Goal: Book appointment/travel/reservation

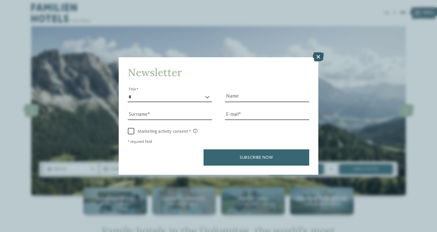
click at [316, 58] on icon at bounding box center [318, 56] width 11 height 9
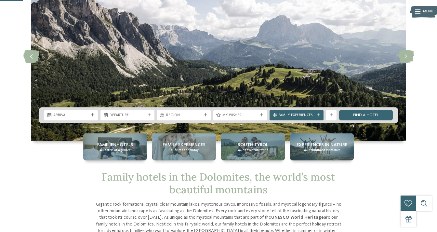
scroll to position [56, 0]
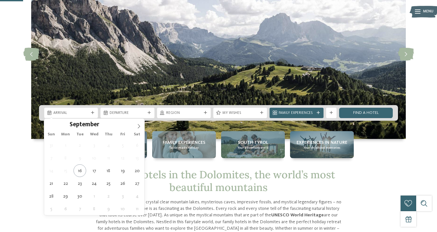
click at [73, 116] on div "Arrival" at bounding box center [71, 113] width 54 height 10
click at [140, 125] on icon at bounding box center [139, 126] width 5 height 5
type input "****"
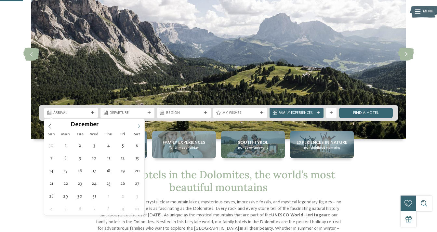
click at [140, 125] on icon at bounding box center [139, 126] width 5 height 5
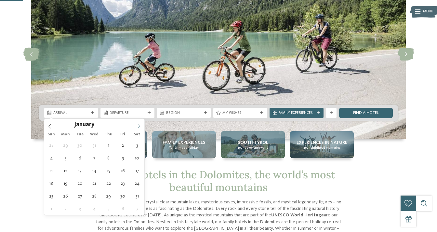
click at [140, 125] on icon at bounding box center [139, 126] width 5 height 5
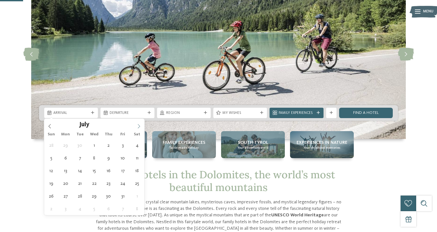
click at [140, 125] on icon at bounding box center [139, 126] width 5 height 5
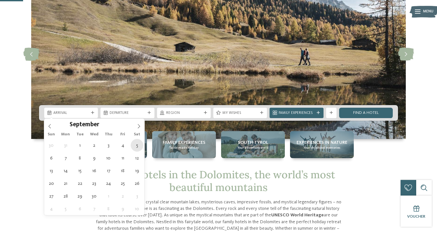
type div "05.09.2026"
type input "****"
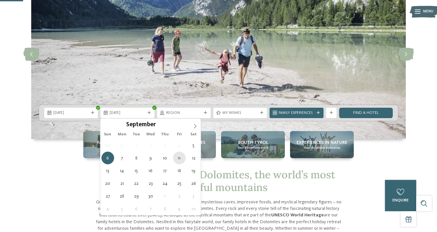
type div "11.09.2026"
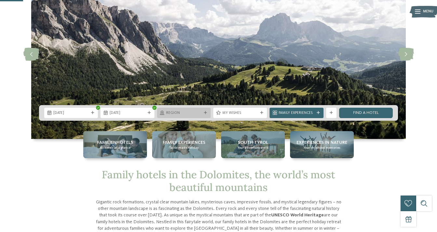
click at [188, 112] on span "Region" at bounding box center [183, 113] width 35 height 5
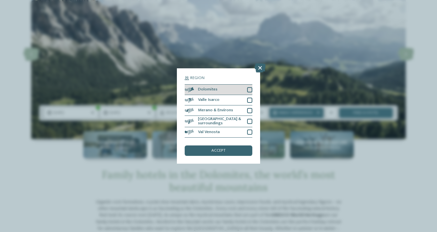
click at [224, 89] on div "Dolomites" at bounding box center [219, 90] width 68 height 10
click at [213, 149] on span "accept" at bounding box center [218, 151] width 14 height 4
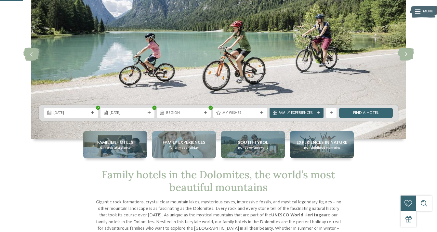
click at [302, 110] on div "Family Experiences" at bounding box center [296, 113] width 38 height 6
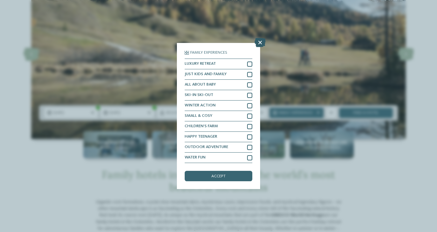
click at [258, 42] on icon at bounding box center [260, 42] width 11 height 9
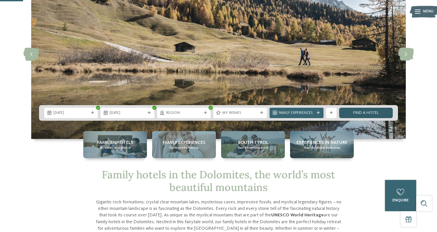
click at [371, 112] on link "Find a hotel" at bounding box center [366, 113] width 54 height 10
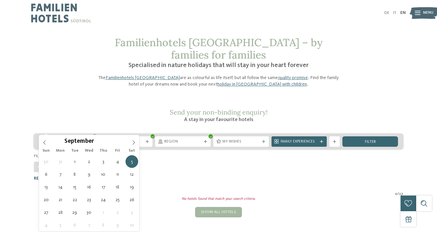
click at [62, 139] on span "[DATE]" at bounding box center [66, 141] width 37 height 5
click at [117, 136] on div "[DATE]" at bounding box center [125, 141] width 56 height 10
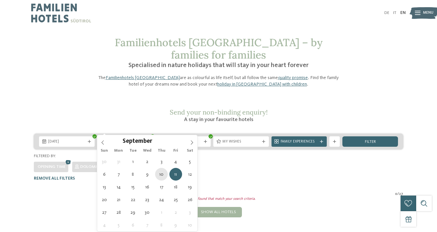
type div "[DATE]"
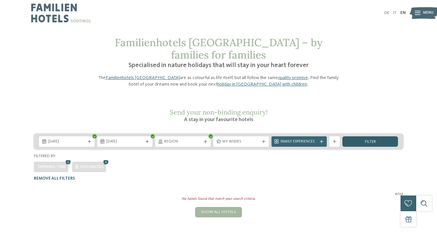
click at [369, 140] on span "filter" at bounding box center [370, 142] width 11 height 4
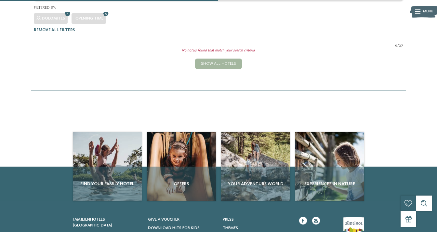
scroll to position [129, 0]
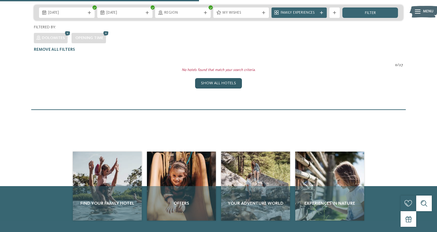
click at [212, 78] on div "Show all hotels" at bounding box center [218, 83] width 47 height 10
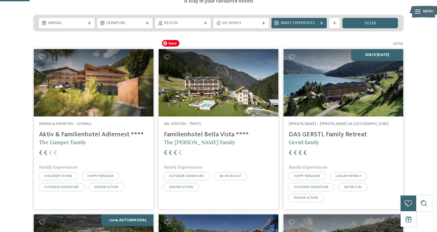
scroll to position [117, 0]
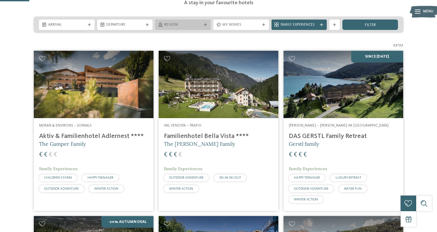
click at [183, 22] on span "Region" at bounding box center [182, 24] width 37 height 5
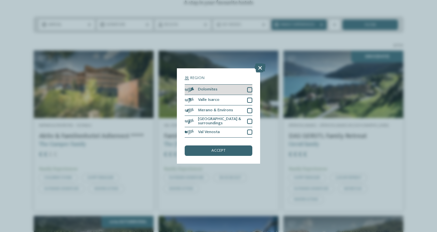
click at [208, 89] on span "Dolomites" at bounding box center [208, 89] width 20 height 4
click at [225, 151] on span "accept" at bounding box center [218, 151] width 14 height 4
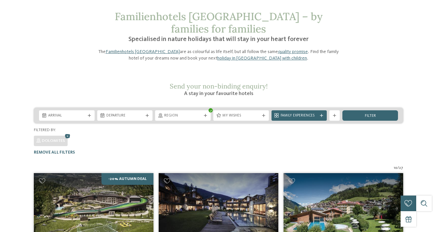
scroll to position [0, 0]
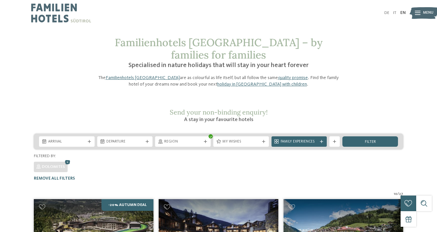
click at [170, 134] on div "Arrival Departure" at bounding box center [218, 142] width 369 height 16
click at [174, 139] on span "Region" at bounding box center [182, 141] width 37 height 5
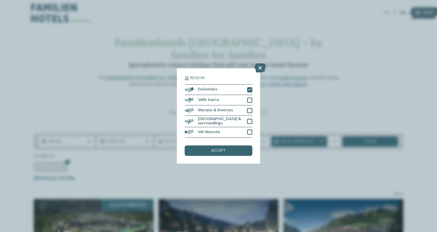
click at [133, 98] on div "Region Dolomites" at bounding box center [218, 116] width 437 height 232
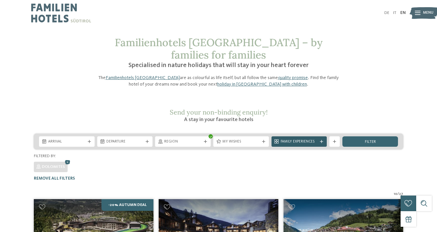
click at [313, 136] on div "Family Experiences" at bounding box center [299, 141] width 56 height 10
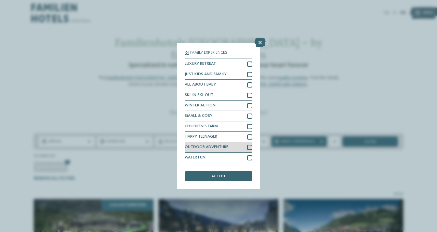
click at [233, 148] on div "OUTDOOR ADVENTURE" at bounding box center [219, 147] width 68 height 10
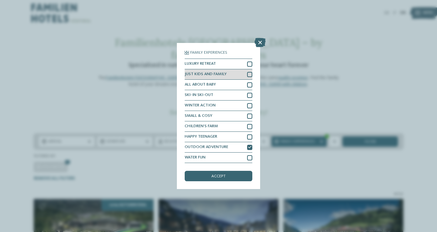
click at [235, 74] on div "JUST KIDS AND FAMILY" at bounding box center [219, 74] width 68 height 10
click at [219, 176] on span "accept" at bounding box center [218, 176] width 14 height 4
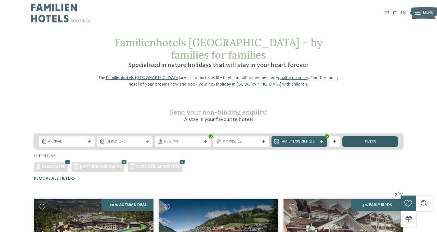
click at [356, 136] on div "filter" at bounding box center [370, 141] width 56 height 10
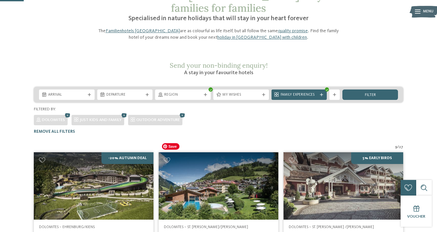
scroll to position [41, 0]
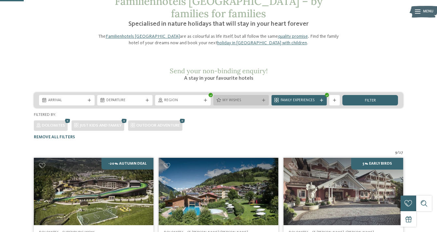
click at [244, 95] on div "My wishes" at bounding box center [241, 100] width 56 height 10
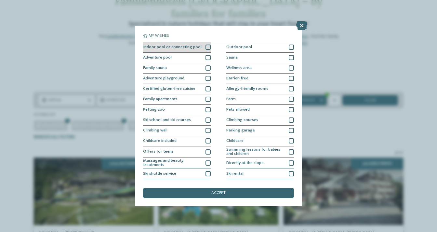
click at [198, 48] on div "Indoor pool or connecting pool" at bounding box center [177, 47] width 68 height 10
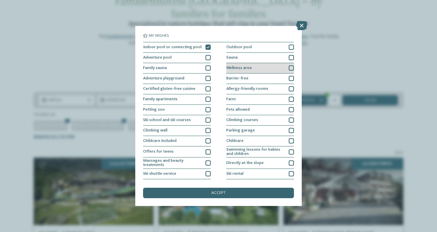
click at [262, 68] on div "Wellness area" at bounding box center [260, 68] width 68 height 10
click at [261, 63] on div "Wellness area" at bounding box center [260, 68] width 68 height 10
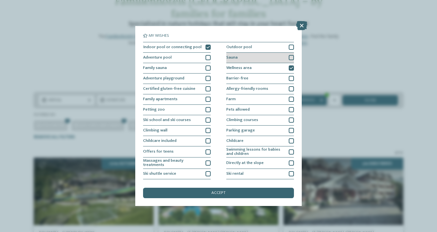
click at [259, 57] on div "Sauna" at bounding box center [260, 58] width 68 height 10
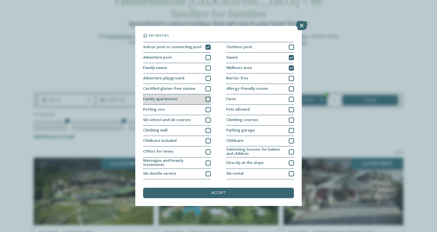
click at [189, 96] on div "Family apartments" at bounding box center [177, 99] width 68 height 10
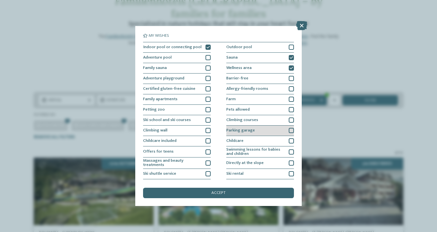
click at [249, 130] on span "Parking garage" at bounding box center [240, 130] width 29 height 4
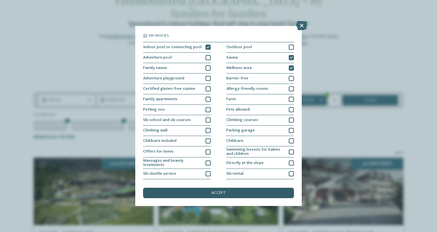
click at [187, 195] on div "accept" at bounding box center [218, 193] width 151 height 10
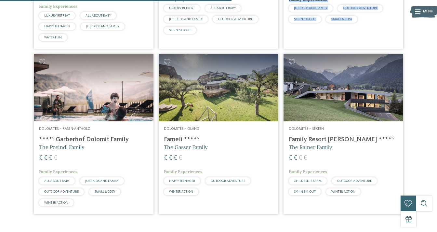
scroll to position [318, 0]
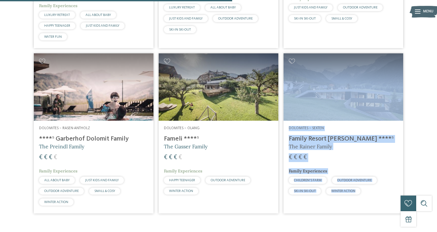
drag, startPoint x: 212, startPoint y: 134, endPoint x: 161, endPoint y: 127, distance: 51.1
click at [163, 127] on div "Dolomites – Olang Fameli ****ˢ The Gasser Family € € € € Family Experiences HAP…" at bounding box center [219, 162] width 120 height 82
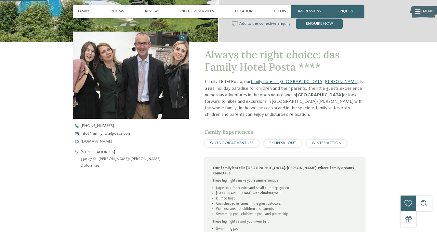
scroll to position [203, 0]
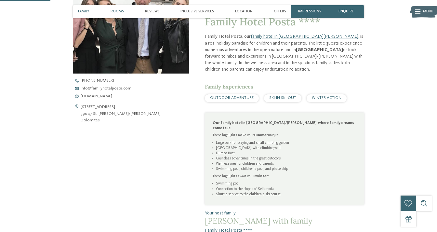
click at [123, 11] on span "Rooms" at bounding box center [117, 11] width 13 height 4
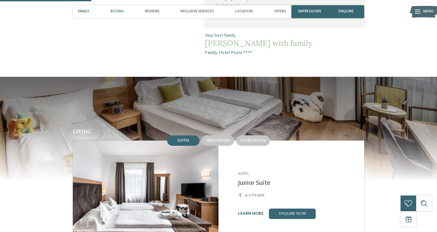
scroll to position [410, 0]
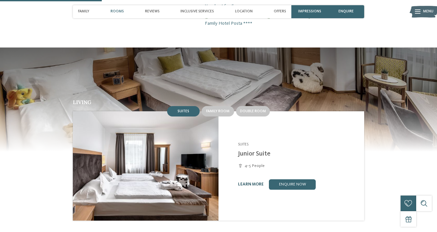
click at [246, 182] on link "learn more" at bounding box center [251, 184] width 26 height 4
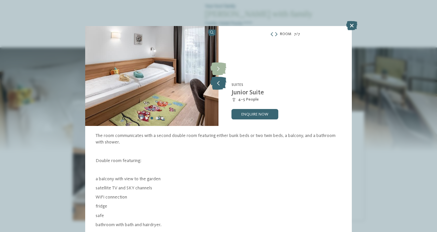
click at [220, 83] on icon at bounding box center [218, 83] width 16 height 13
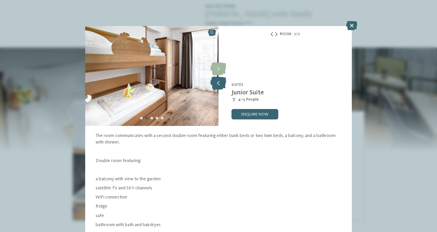
click at [220, 83] on icon at bounding box center [218, 83] width 16 height 13
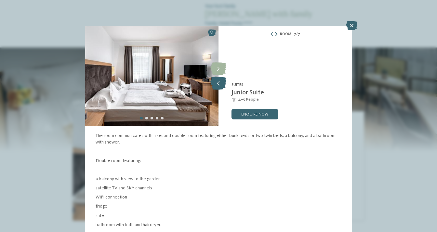
click at [220, 83] on icon at bounding box center [218, 83] width 16 height 13
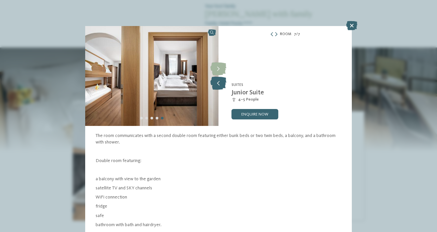
click at [220, 83] on icon at bounding box center [218, 83] width 16 height 13
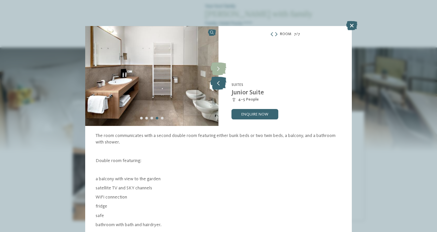
click at [220, 83] on icon at bounding box center [218, 83] width 16 height 13
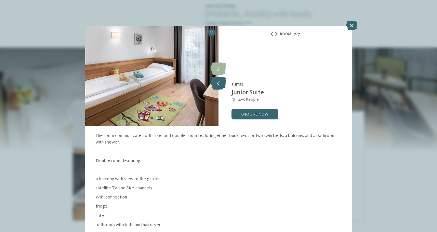
click at [220, 83] on icon at bounding box center [218, 83] width 16 height 13
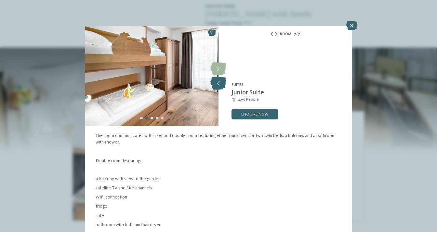
click at [220, 83] on icon at bounding box center [218, 83] width 16 height 13
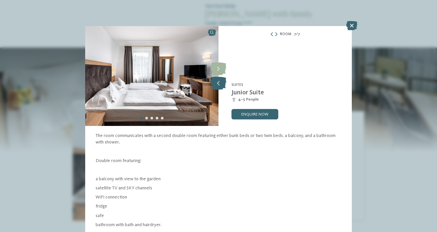
click at [220, 83] on icon at bounding box center [218, 83] width 16 height 13
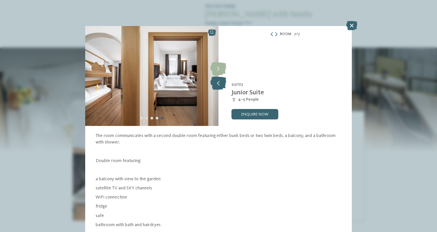
click at [220, 83] on icon at bounding box center [218, 83] width 16 height 13
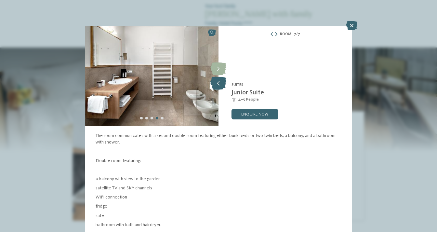
click at [220, 83] on icon at bounding box center [218, 83] width 16 height 13
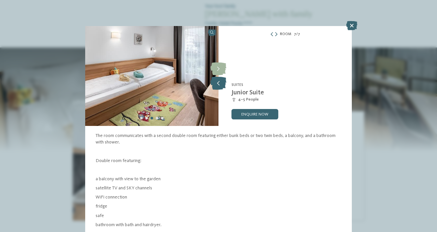
click at [220, 83] on icon at bounding box center [218, 83] width 16 height 13
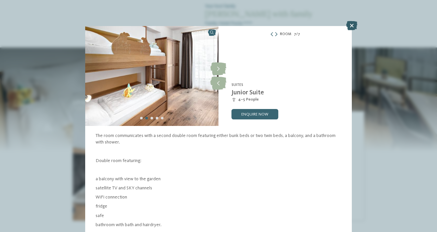
click at [350, 25] on icon at bounding box center [351, 25] width 11 height 9
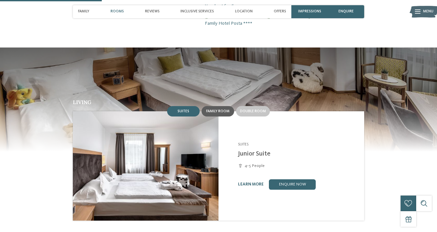
click at [214, 109] on span "Family room" at bounding box center [217, 111] width 23 height 4
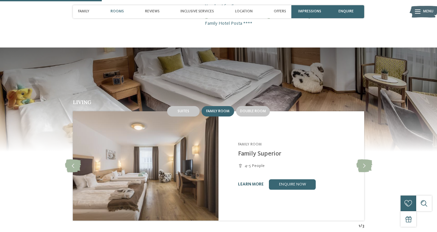
click at [244, 182] on link "learn more" at bounding box center [251, 184] width 26 height 4
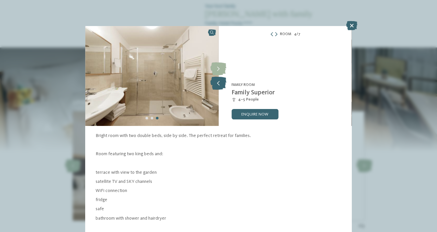
click at [223, 82] on icon at bounding box center [218, 83] width 16 height 13
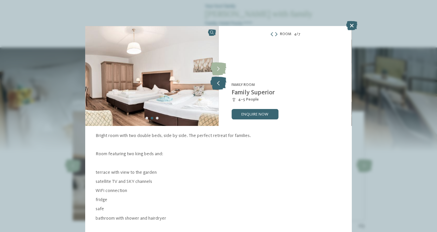
click at [223, 82] on icon at bounding box center [218, 83] width 16 height 13
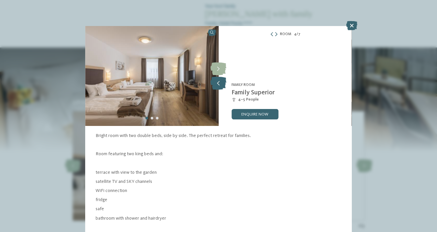
click at [223, 82] on icon at bounding box center [218, 83] width 16 height 13
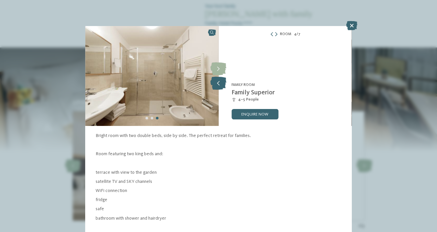
click at [223, 82] on icon at bounding box center [218, 83] width 16 height 13
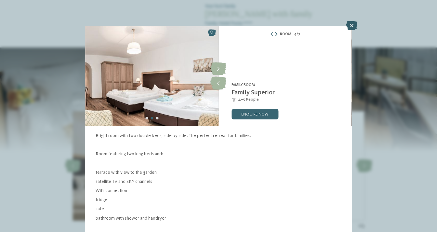
click at [352, 26] on icon at bounding box center [351, 25] width 11 height 9
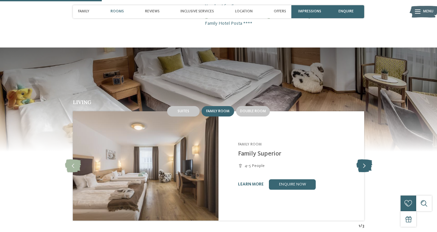
click at [363, 159] on icon at bounding box center [364, 165] width 16 height 13
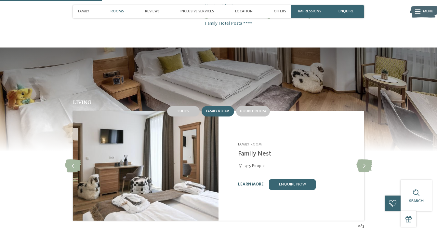
click at [250, 182] on link "learn more" at bounding box center [251, 184] width 26 height 4
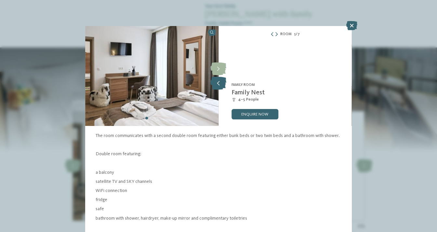
click at [220, 79] on icon at bounding box center [218, 83] width 16 height 13
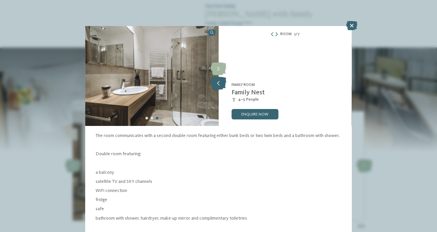
click at [220, 79] on icon at bounding box center [218, 83] width 16 height 13
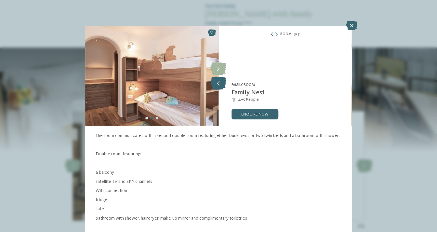
click at [220, 79] on icon at bounding box center [218, 83] width 16 height 13
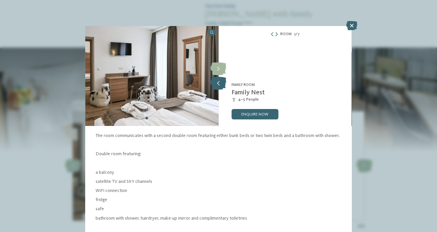
click at [220, 79] on icon at bounding box center [218, 83] width 16 height 13
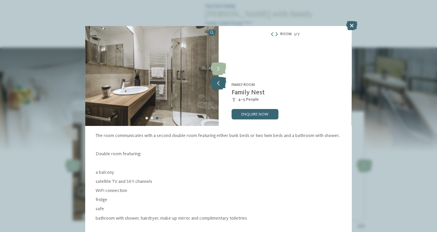
click at [220, 79] on icon at bounding box center [218, 83] width 16 height 13
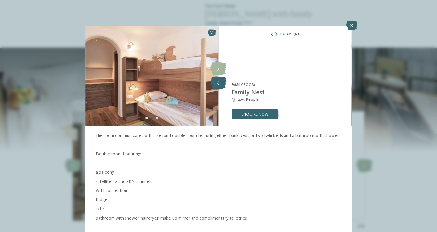
click at [220, 79] on icon at bounding box center [218, 83] width 16 height 13
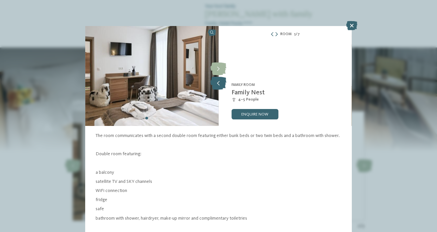
click at [220, 79] on icon at bounding box center [218, 83] width 16 height 13
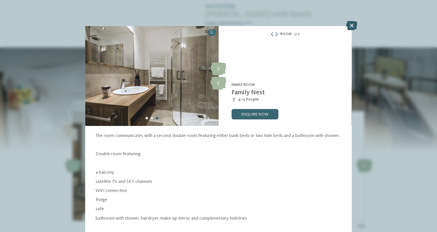
click at [350, 25] on icon at bounding box center [351, 25] width 11 height 9
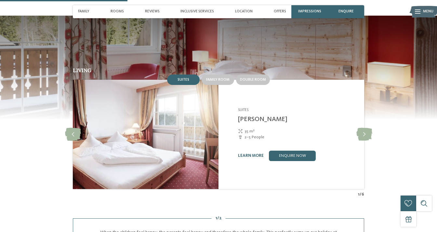
scroll to position [472, 0]
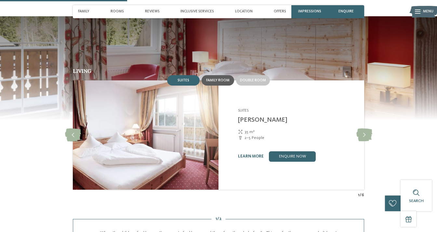
click at [224, 75] on div "Family room" at bounding box center [218, 80] width 33 height 10
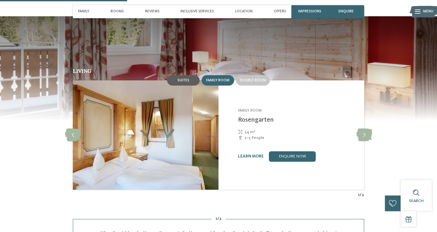
click at [190, 75] on div "Suites" at bounding box center [183, 80] width 33 height 10
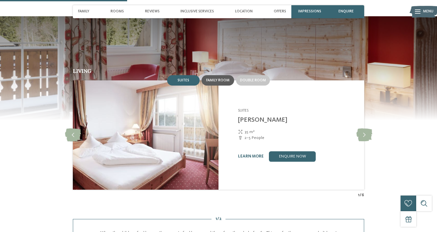
click at [211, 78] on span "Family room" at bounding box center [217, 80] width 23 height 4
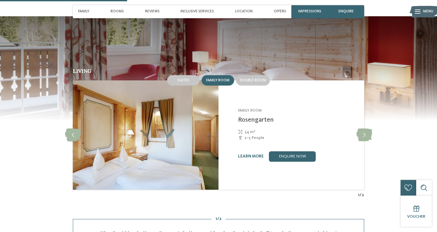
click at [254, 151] on div "learn more enquire now" at bounding box center [298, 156] width 120 height 10
click at [254, 154] on link "learn more" at bounding box center [251, 156] width 26 height 4
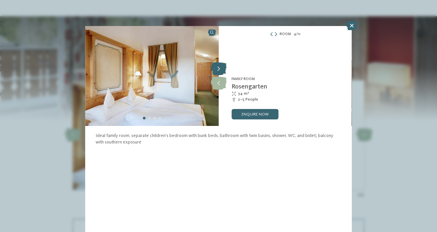
click at [221, 71] on icon at bounding box center [219, 68] width 16 height 13
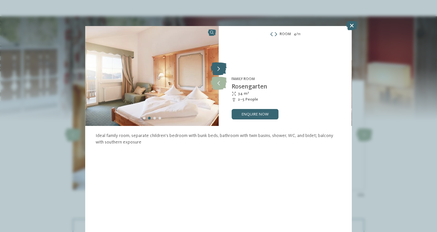
click at [221, 71] on icon at bounding box center [219, 68] width 16 height 13
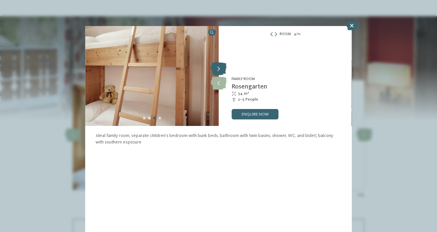
click at [221, 71] on icon at bounding box center [219, 68] width 16 height 13
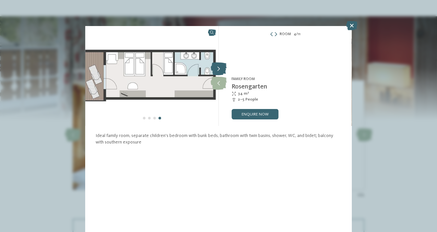
click at [221, 71] on icon at bounding box center [219, 68] width 16 height 13
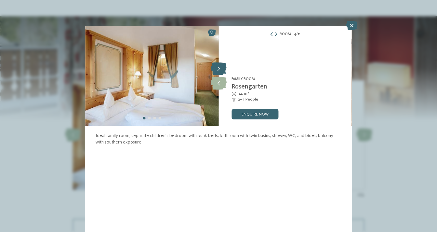
click at [221, 71] on icon at bounding box center [219, 68] width 16 height 13
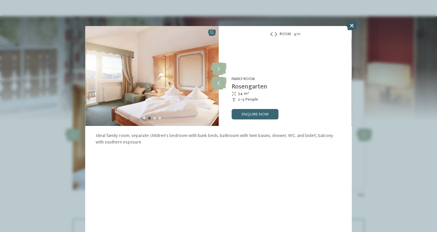
click at [351, 25] on icon at bounding box center [351, 25] width 11 height 9
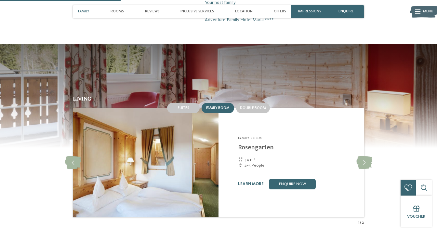
scroll to position [478, 0]
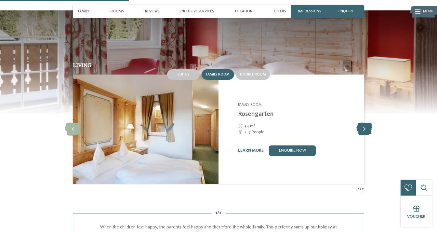
click at [363, 123] on icon at bounding box center [364, 129] width 16 height 13
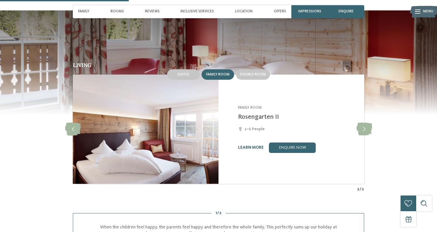
click at [249, 145] on link "learn more" at bounding box center [251, 147] width 26 height 4
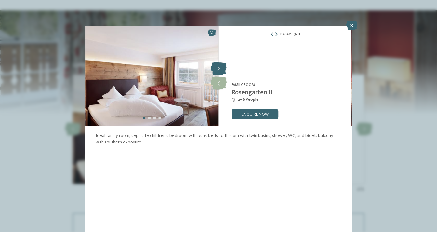
click at [219, 72] on icon at bounding box center [219, 68] width 16 height 13
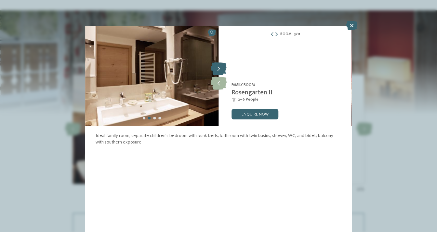
click at [219, 72] on icon at bounding box center [219, 68] width 16 height 13
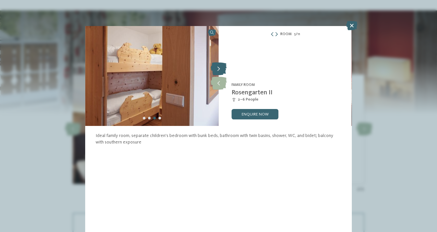
click at [219, 72] on icon at bounding box center [219, 68] width 16 height 13
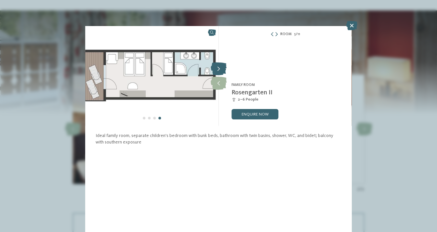
click at [219, 72] on icon at bounding box center [219, 68] width 16 height 13
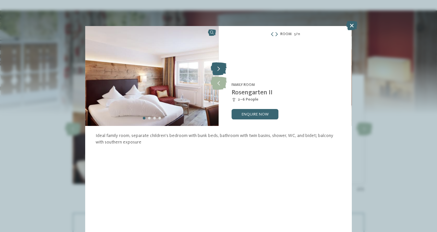
click at [219, 72] on icon at bounding box center [219, 68] width 16 height 13
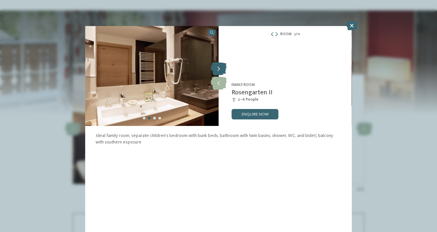
click at [219, 72] on icon at bounding box center [219, 68] width 16 height 13
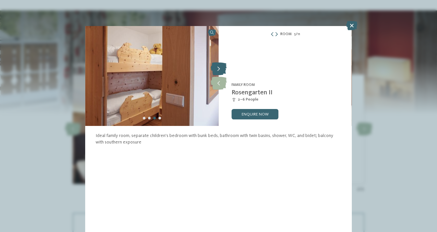
click at [219, 72] on icon at bounding box center [219, 68] width 16 height 13
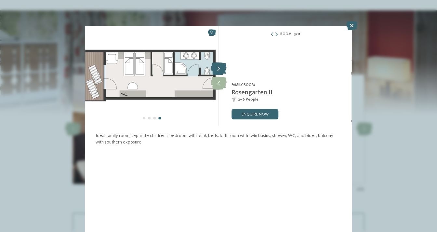
click at [219, 72] on icon at bounding box center [219, 68] width 16 height 13
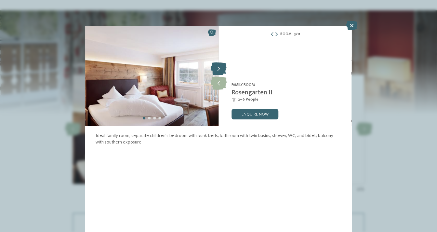
click at [221, 66] on icon at bounding box center [219, 68] width 16 height 13
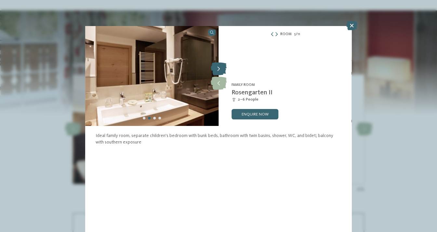
click at [221, 66] on icon at bounding box center [219, 68] width 16 height 13
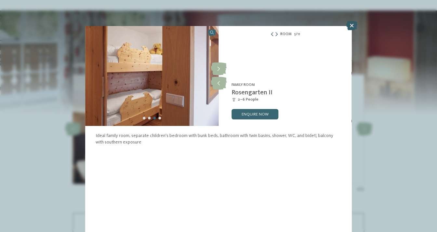
click at [351, 24] on icon at bounding box center [351, 25] width 11 height 9
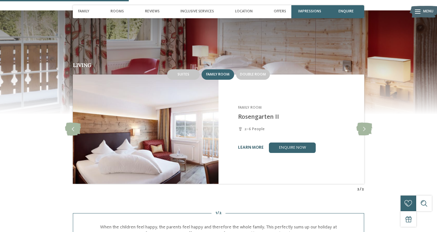
click at [256, 145] on link "learn more" at bounding box center [251, 147] width 26 height 4
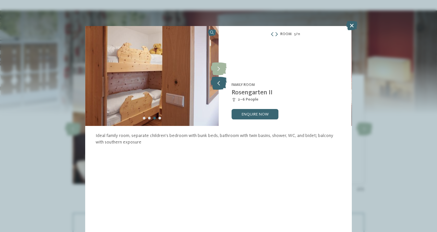
click at [218, 87] on icon at bounding box center [219, 83] width 16 height 13
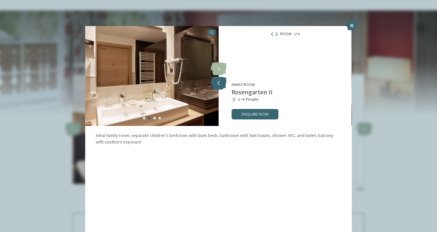
click at [218, 87] on icon at bounding box center [219, 83] width 16 height 13
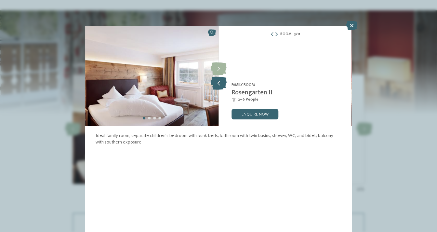
click at [218, 87] on icon at bounding box center [219, 83] width 16 height 13
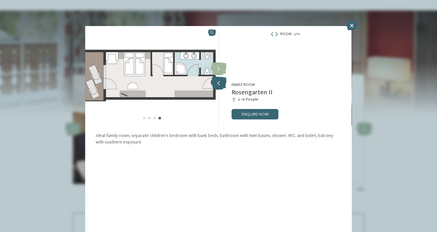
click at [218, 87] on icon at bounding box center [219, 83] width 16 height 13
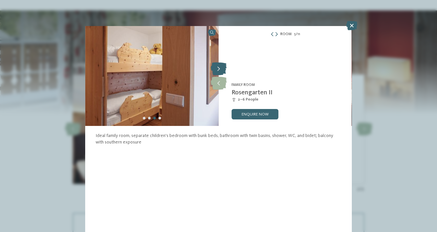
click at [220, 70] on icon at bounding box center [219, 68] width 16 height 13
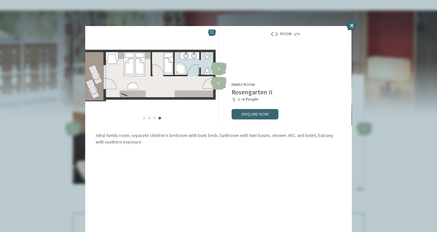
click at [351, 24] on icon at bounding box center [351, 25] width 11 height 9
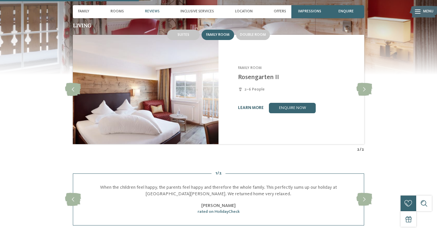
scroll to position [518, 0]
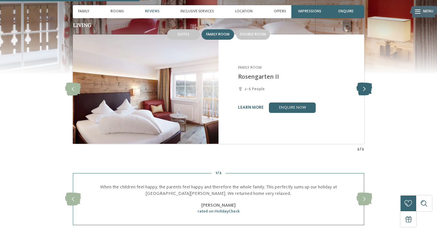
click at [361, 83] on icon at bounding box center [364, 89] width 16 height 13
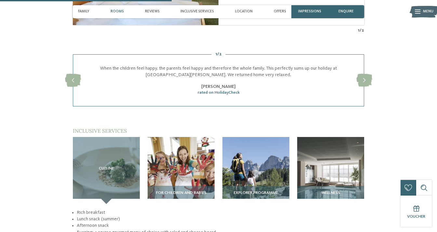
scroll to position [636, 0]
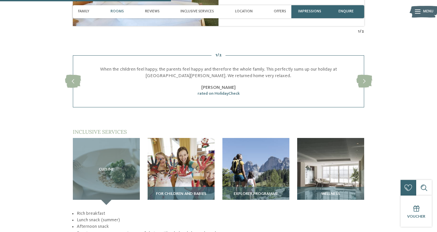
click at [165, 187] on div "For children and babies" at bounding box center [181, 196] width 67 height 18
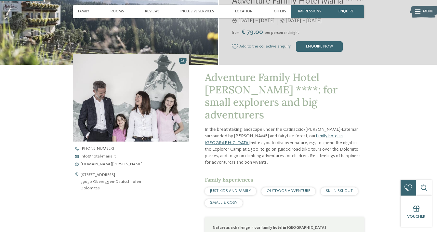
scroll to position [0, 0]
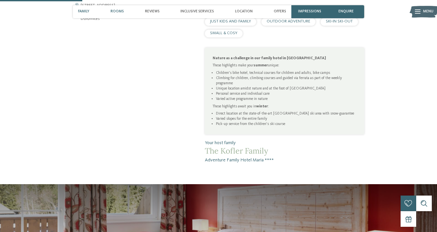
click at [120, 13] on span "Rooms" at bounding box center [117, 11] width 13 height 4
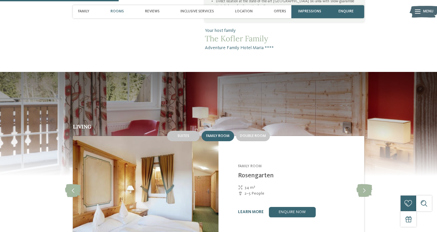
scroll to position [440, 0]
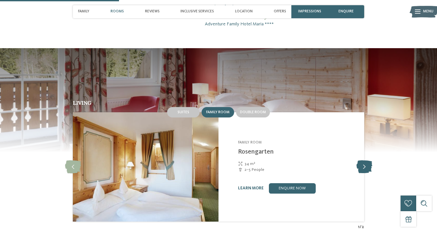
click at [367, 160] on icon at bounding box center [364, 166] width 16 height 13
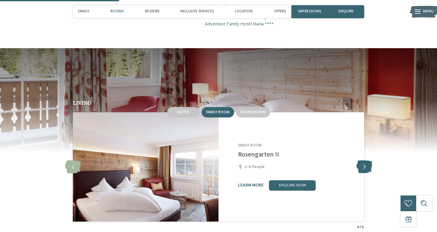
click at [367, 160] on icon at bounding box center [364, 166] width 16 height 13
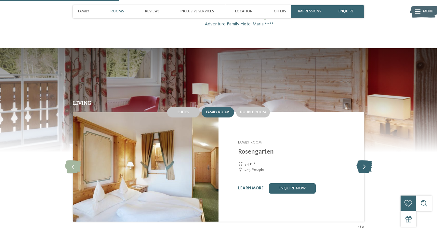
click at [367, 160] on icon at bounding box center [364, 166] width 16 height 13
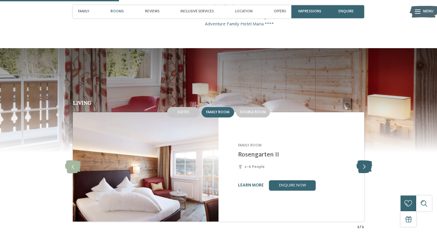
click at [367, 160] on icon at bounding box center [364, 166] width 16 height 13
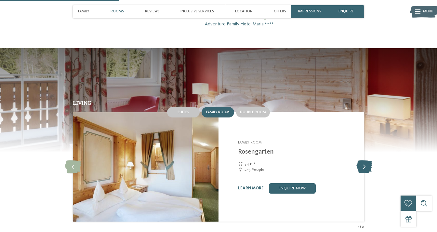
click at [367, 160] on icon at bounding box center [364, 166] width 16 height 13
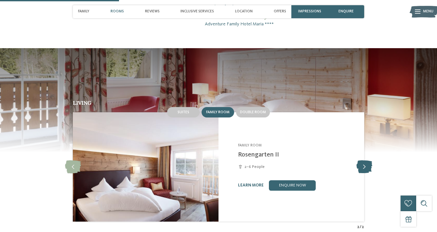
click at [365, 160] on icon at bounding box center [364, 166] width 16 height 13
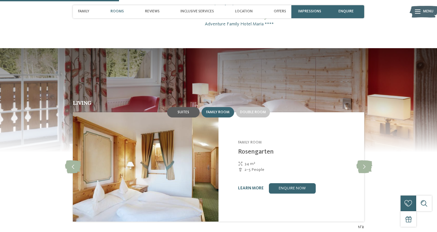
click at [186, 110] on span "Suites" at bounding box center [184, 112] width 12 height 4
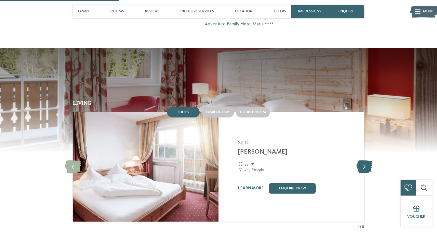
click at [363, 160] on icon at bounding box center [364, 166] width 16 height 13
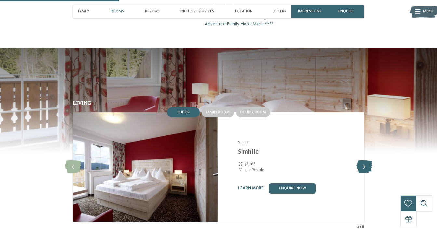
click at [365, 160] on icon at bounding box center [364, 166] width 16 height 13
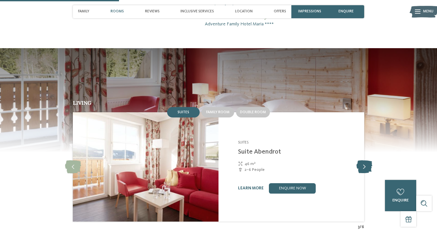
click at [365, 160] on icon at bounding box center [364, 166] width 16 height 13
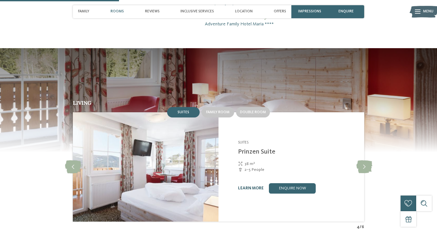
click at [249, 186] on link "learn more" at bounding box center [251, 188] width 26 height 4
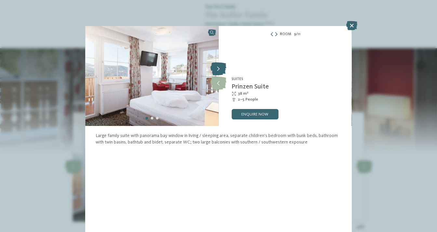
click at [221, 70] on icon at bounding box center [218, 68] width 16 height 13
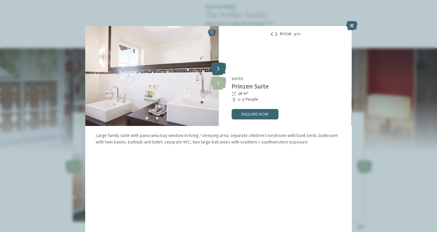
click at [221, 70] on icon at bounding box center [218, 68] width 16 height 13
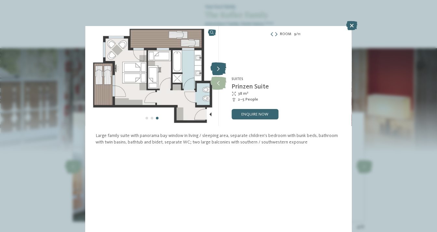
click at [221, 70] on icon at bounding box center [218, 68] width 16 height 13
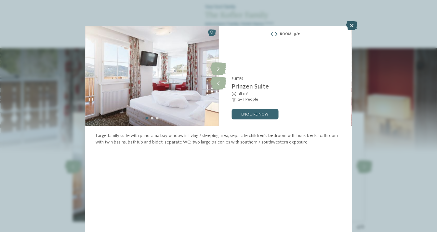
click at [352, 27] on icon at bounding box center [351, 25] width 11 height 9
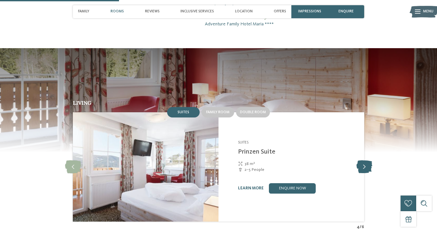
click at [358, 160] on icon at bounding box center [364, 166] width 16 height 13
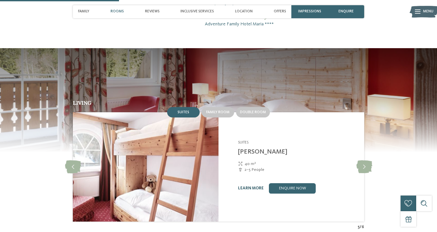
click at [247, 186] on link "learn more" at bounding box center [251, 188] width 26 height 4
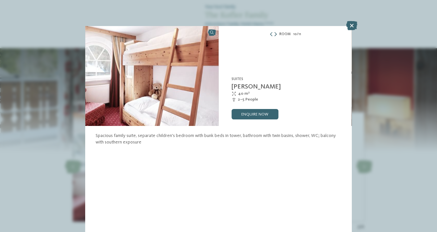
click at [276, 35] on icon at bounding box center [275, 35] width 2 height 4
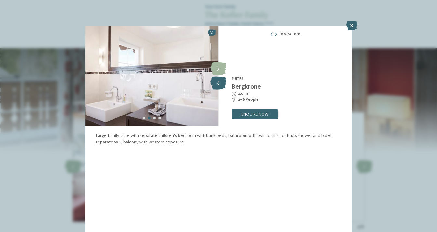
click at [218, 81] on icon at bounding box center [218, 83] width 16 height 13
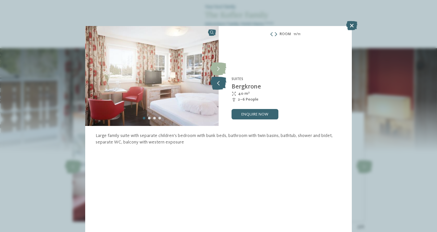
click at [222, 84] on icon at bounding box center [218, 83] width 16 height 13
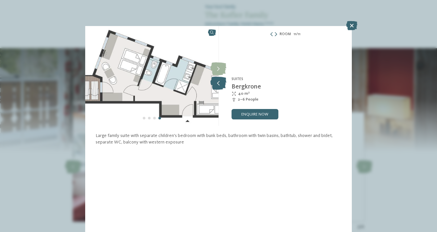
click at [222, 84] on icon at bounding box center [218, 83] width 16 height 13
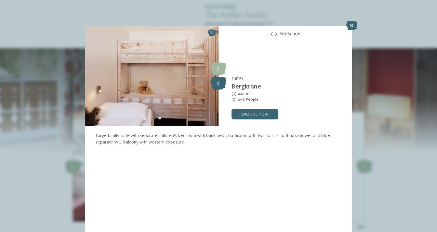
click at [222, 84] on icon at bounding box center [218, 83] width 16 height 13
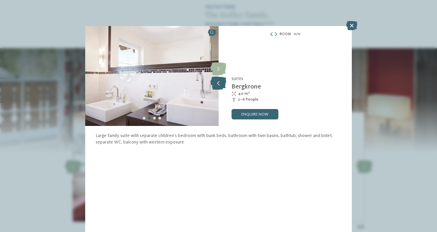
click at [222, 84] on icon at bounding box center [218, 83] width 16 height 13
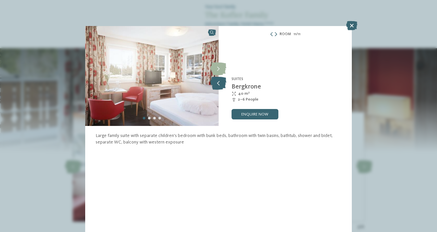
click at [222, 84] on icon at bounding box center [218, 83] width 16 height 13
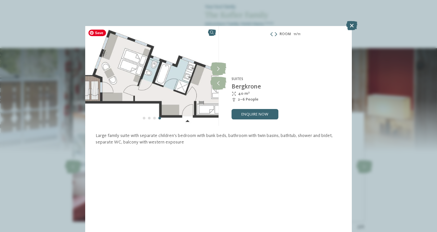
click at [204, 93] on img at bounding box center [151, 76] width 133 height 100
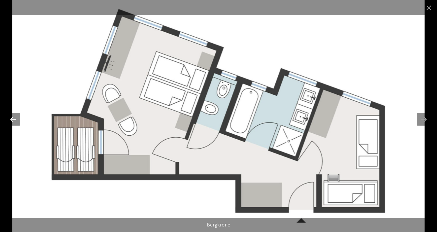
click at [14, 119] on div at bounding box center [14, 119] width 14 height 13
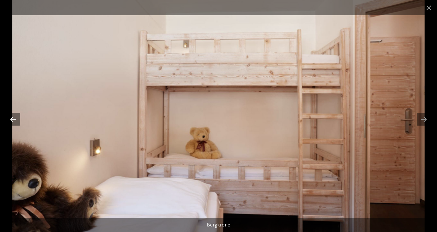
click at [14, 119] on div at bounding box center [14, 119] width 14 height 13
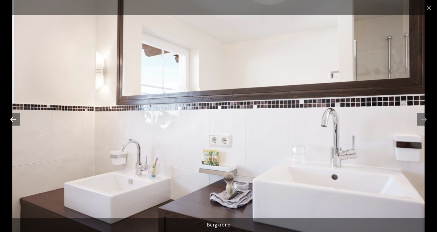
click at [14, 119] on div at bounding box center [14, 119] width 14 height 13
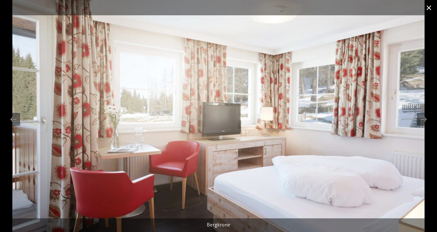
click at [428, 7] on span at bounding box center [429, 7] width 16 height 15
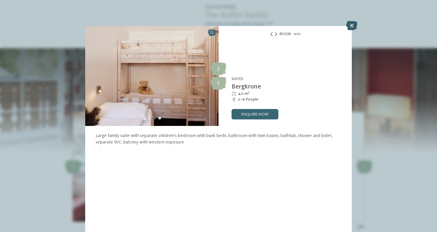
click at [351, 26] on icon at bounding box center [351, 25] width 11 height 9
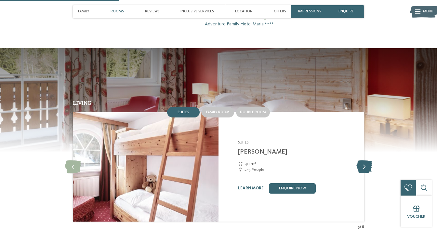
click at [365, 160] on icon at bounding box center [364, 166] width 16 height 13
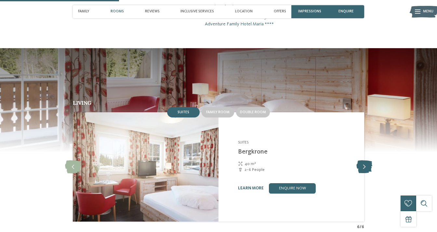
click at [363, 160] on icon at bounding box center [364, 166] width 16 height 13
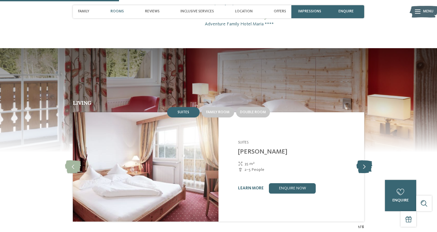
click at [363, 160] on icon at bounding box center [364, 166] width 16 height 13
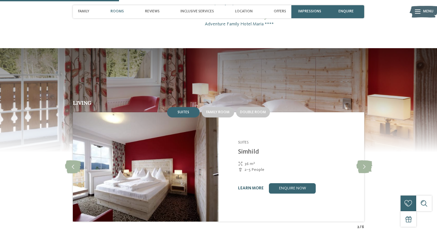
click at [253, 186] on link "learn more" at bounding box center [251, 188] width 26 height 4
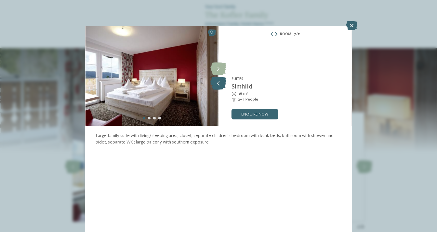
click at [221, 86] on icon at bounding box center [218, 83] width 16 height 13
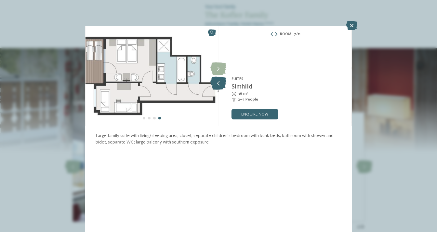
click at [221, 86] on icon at bounding box center [218, 83] width 16 height 13
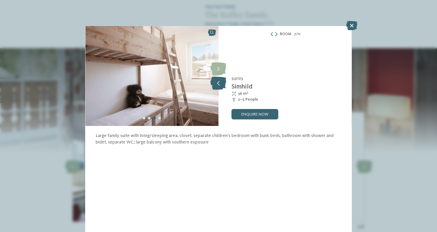
click at [221, 86] on icon at bounding box center [218, 83] width 16 height 13
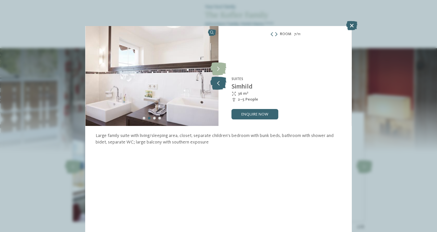
click at [221, 86] on icon at bounding box center [218, 83] width 16 height 13
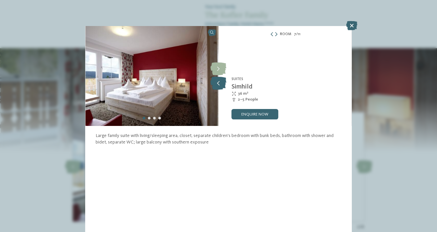
click at [221, 86] on icon at bounding box center [218, 83] width 16 height 13
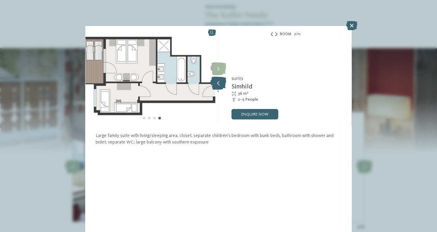
click at [221, 86] on icon at bounding box center [218, 83] width 16 height 13
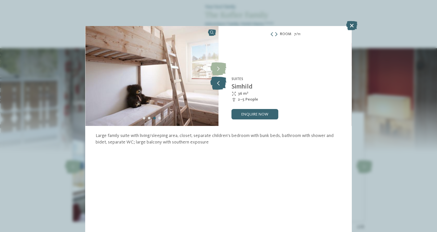
click at [221, 86] on icon at bounding box center [218, 83] width 16 height 13
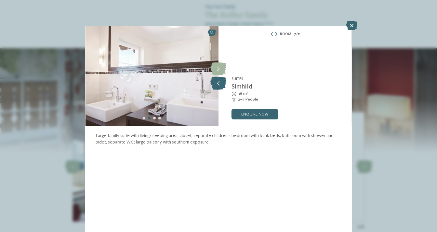
click at [221, 86] on icon at bounding box center [218, 83] width 16 height 13
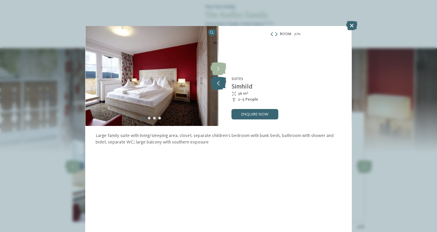
click at [221, 86] on icon at bounding box center [218, 83] width 16 height 13
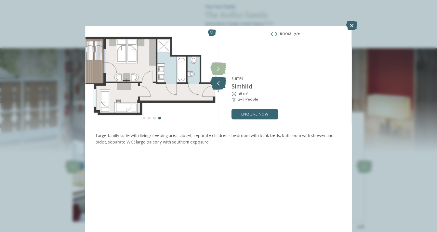
click at [221, 86] on icon at bounding box center [218, 83] width 16 height 13
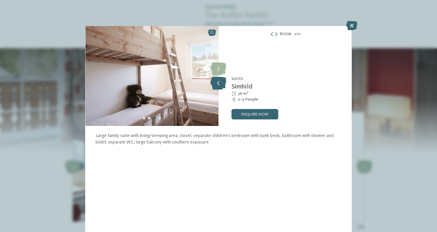
click at [221, 86] on icon at bounding box center [218, 83] width 16 height 13
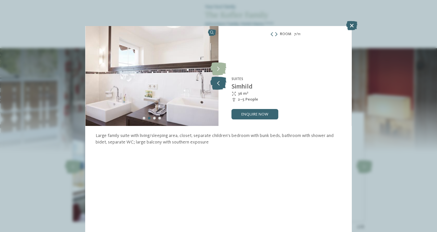
click at [221, 86] on icon at bounding box center [218, 83] width 16 height 13
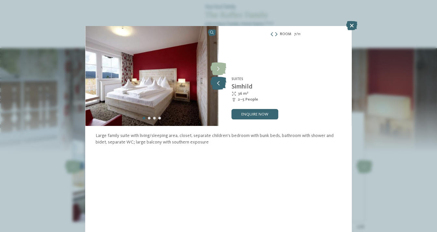
click at [221, 86] on icon at bounding box center [218, 83] width 16 height 13
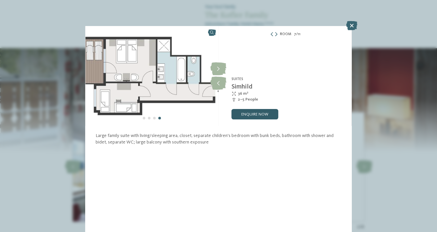
click at [253, 115] on link "enquire now" at bounding box center [254, 114] width 47 height 10
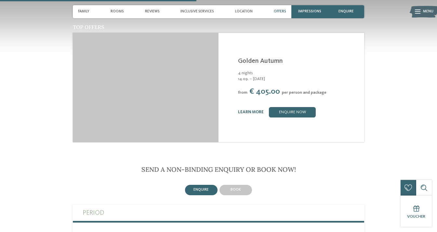
scroll to position [672, 0]
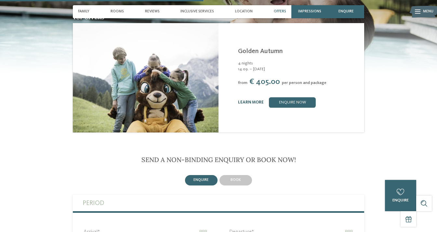
click at [253, 102] on link "learn more" at bounding box center [251, 102] width 26 height 4
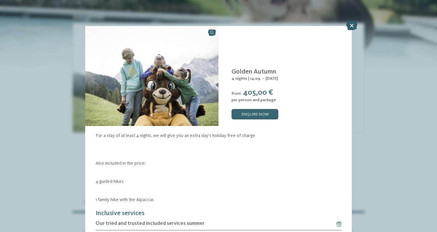
click at [352, 27] on icon at bounding box center [351, 25] width 11 height 9
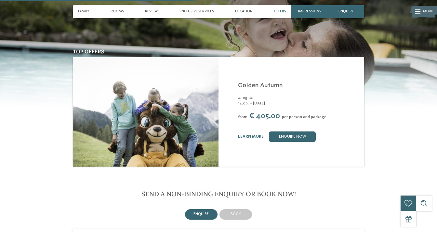
scroll to position [635, 0]
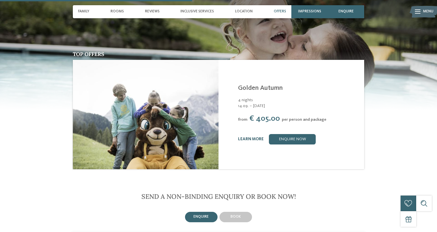
click at [253, 138] on link "learn more" at bounding box center [251, 139] width 26 height 4
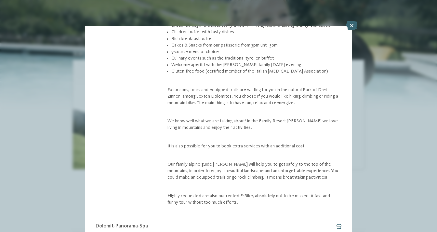
scroll to position [272, 0]
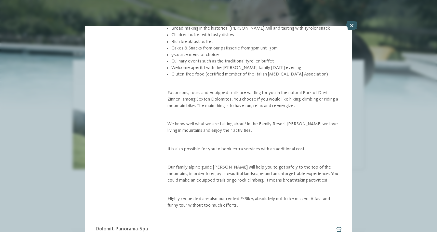
click at [351, 26] on icon at bounding box center [351, 25] width 11 height 9
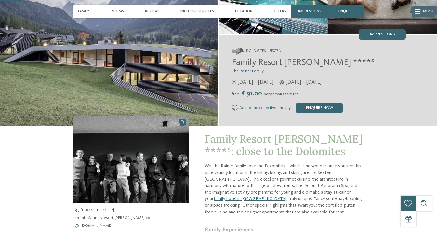
scroll to position [72, 0]
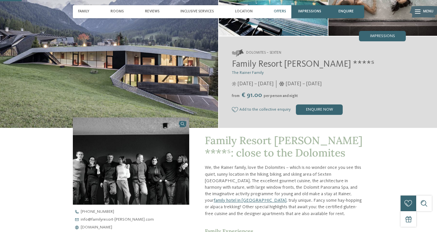
click at [277, 12] on span "Offers" at bounding box center [280, 11] width 12 height 4
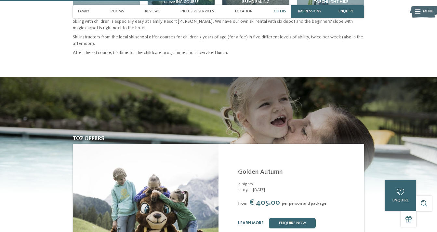
scroll to position [592, 0]
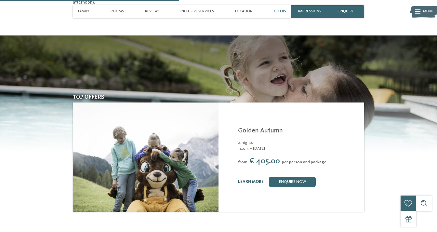
click at [249, 179] on link "learn more" at bounding box center [251, 181] width 26 height 4
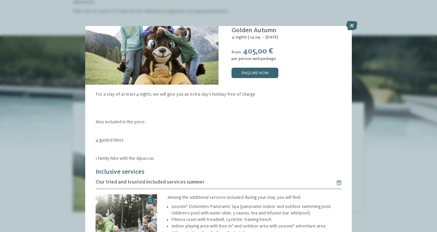
scroll to position [46, 0]
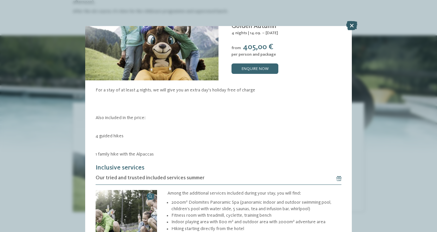
click at [351, 27] on icon at bounding box center [351, 25] width 11 height 9
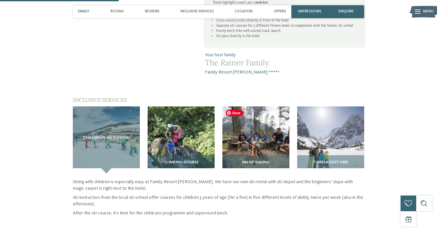
scroll to position [390, 0]
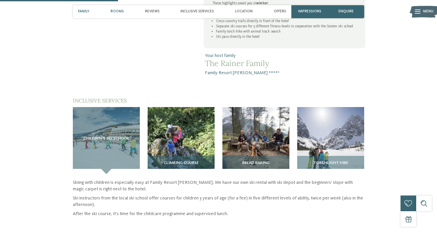
click at [120, 12] on span "Rooms" at bounding box center [117, 11] width 13 height 4
click at [118, 10] on span "Rooms" at bounding box center [117, 11] width 13 height 4
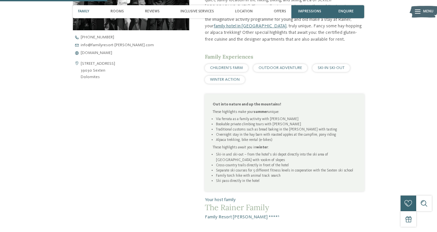
scroll to position [175, 0]
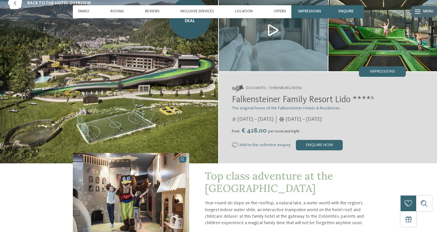
scroll to position [31, 0]
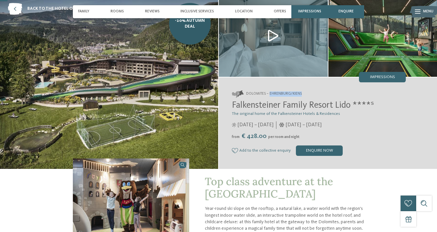
drag, startPoint x: 304, startPoint y: 93, endPoint x: 270, endPoint y: 94, distance: 33.8
click at [270, 94] on address "Dolomites – Ehrenburg/Kiens" at bounding box center [319, 93] width 174 height 7
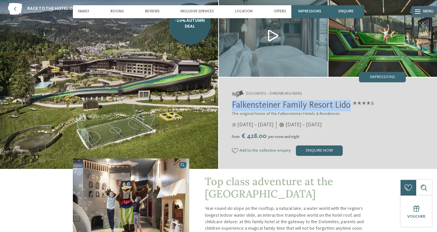
drag, startPoint x: 353, startPoint y: 106, endPoint x: 219, endPoint y: 108, distance: 133.3
click at [219, 108] on div "Dolomites – Ehrenburg/Kiens Falkensteiner Family Resort Lido ****ˢ The original…" at bounding box center [328, 122] width 218 height 91
copy span "Falkensteiner Family Resort Lido"
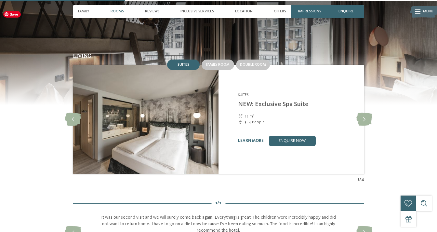
scroll to position [529, 0]
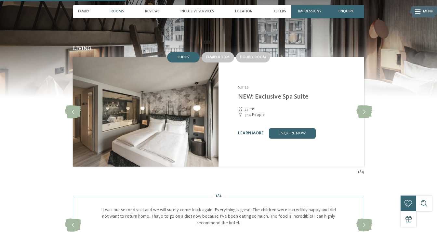
click at [250, 135] on link "learn more" at bounding box center [251, 133] width 26 height 4
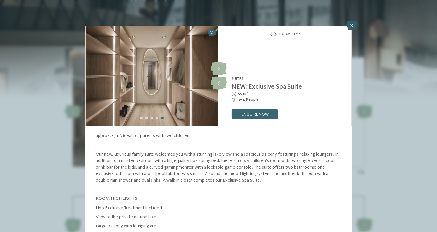
click at [352, 24] on icon at bounding box center [351, 25] width 11 height 9
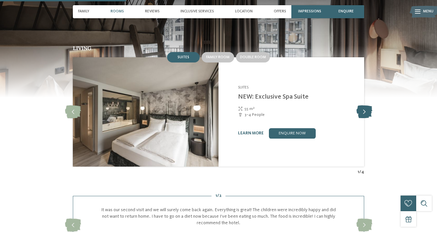
click at [365, 118] on icon at bounding box center [364, 111] width 16 height 13
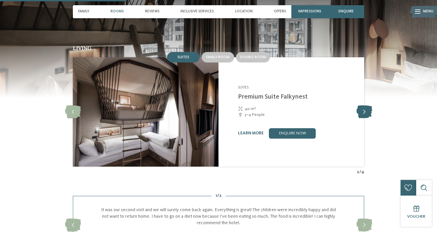
click at [369, 118] on icon at bounding box center [364, 111] width 16 height 13
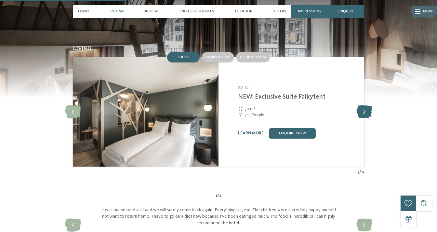
click at [361, 118] on icon at bounding box center [364, 111] width 16 height 13
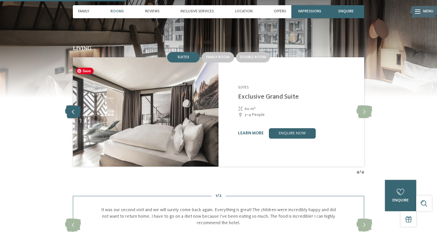
click at [73, 118] on icon at bounding box center [73, 111] width 16 height 13
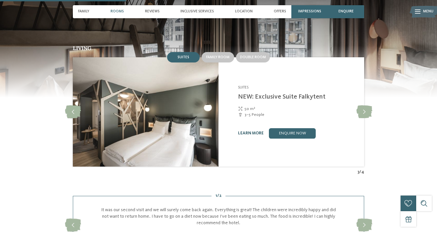
click at [252, 135] on link "learn more" at bounding box center [251, 133] width 26 height 4
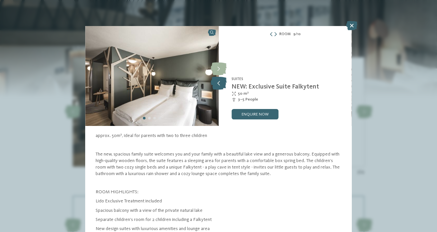
click at [220, 83] on icon at bounding box center [219, 83] width 16 height 13
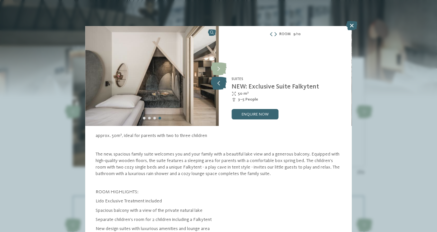
click at [220, 83] on icon at bounding box center [219, 83] width 16 height 13
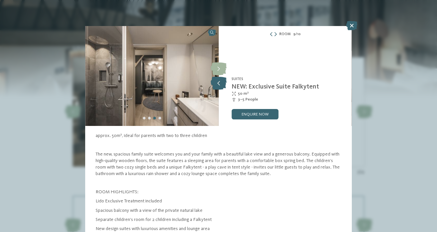
click at [220, 83] on icon at bounding box center [219, 83] width 16 height 13
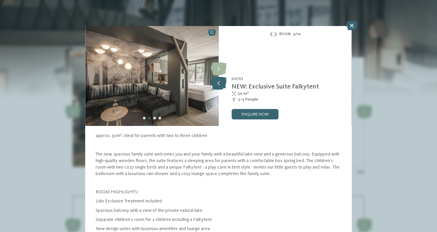
click at [220, 83] on icon at bounding box center [219, 83] width 16 height 13
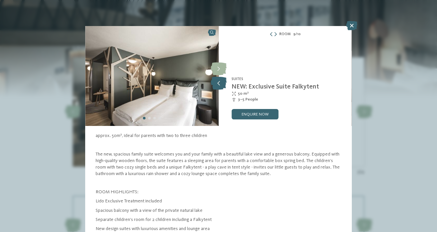
click at [220, 83] on icon at bounding box center [219, 83] width 16 height 13
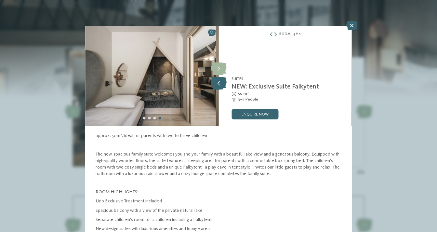
click at [220, 83] on icon at bounding box center [219, 83] width 16 height 13
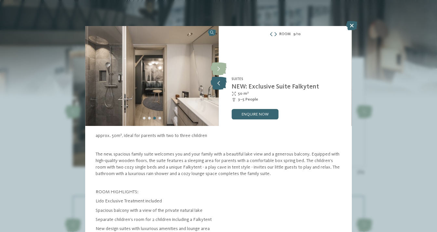
click at [220, 83] on icon at bounding box center [219, 83] width 16 height 13
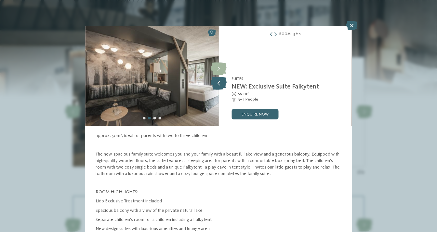
click at [220, 83] on icon at bounding box center [219, 83] width 16 height 13
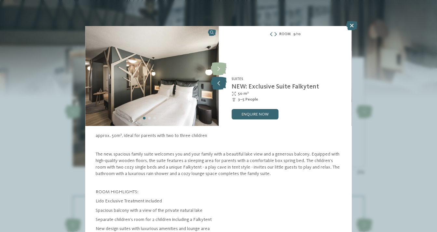
click at [218, 85] on icon at bounding box center [219, 83] width 16 height 13
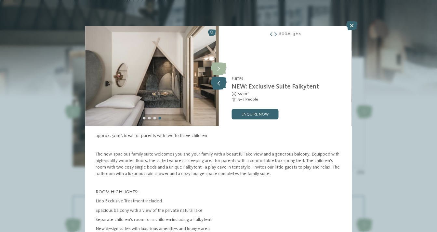
click at [218, 85] on icon at bounding box center [219, 83] width 16 height 13
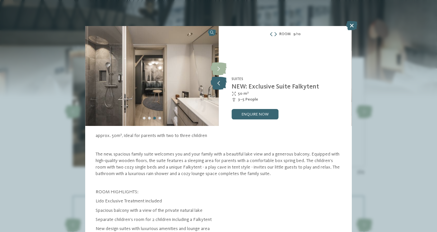
click at [218, 85] on icon at bounding box center [219, 83] width 16 height 13
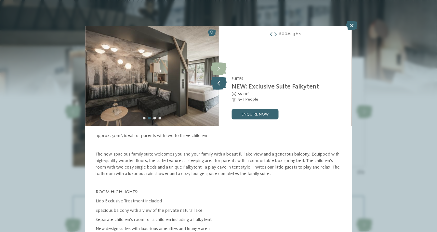
click at [218, 85] on icon at bounding box center [219, 83] width 16 height 13
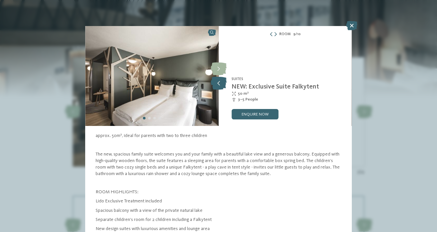
click at [218, 85] on icon at bounding box center [219, 83] width 16 height 13
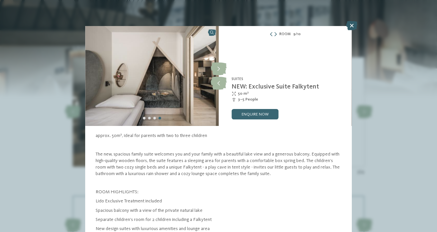
click at [351, 26] on icon at bounding box center [351, 25] width 11 height 9
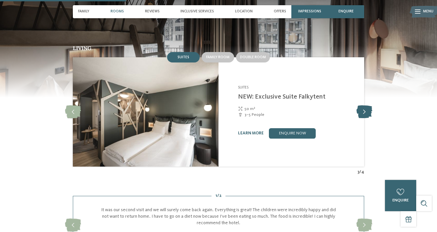
click at [367, 118] on icon at bounding box center [364, 111] width 16 height 13
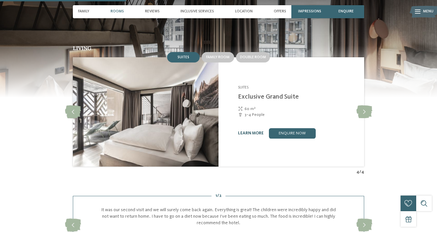
click at [247, 135] on link "learn more" at bounding box center [251, 133] width 26 height 4
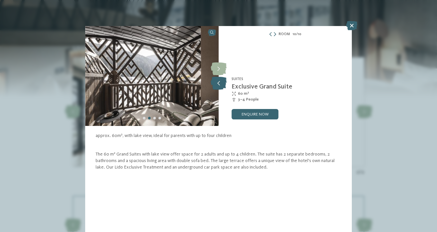
click at [219, 85] on icon at bounding box center [219, 83] width 16 height 13
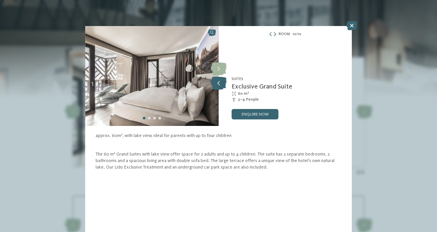
click at [219, 85] on icon at bounding box center [219, 83] width 16 height 13
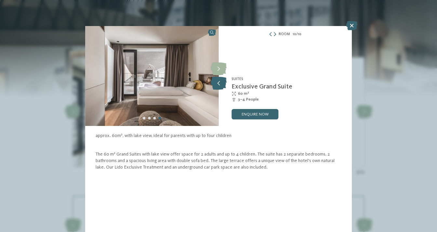
click at [219, 85] on icon at bounding box center [219, 83] width 16 height 13
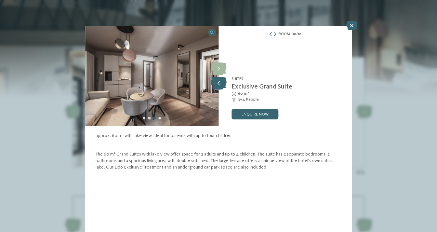
click at [219, 85] on icon at bounding box center [219, 83] width 16 height 13
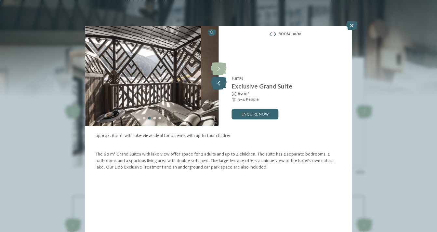
click at [219, 85] on icon at bounding box center [219, 83] width 16 height 13
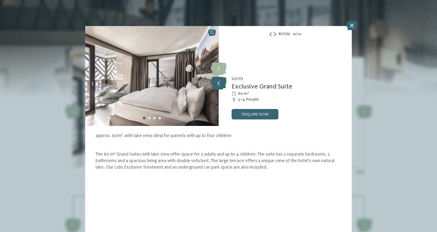
click at [219, 85] on icon at bounding box center [219, 83] width 16 height 13
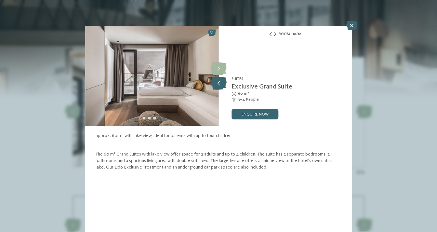
click at [219, 85] on icon at bounding box center [219, 83] width 16 height 13
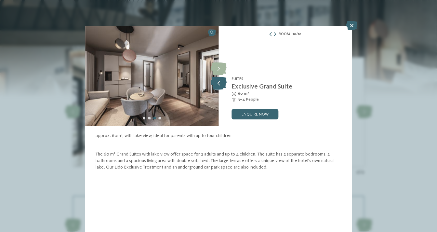
click at [219, 85] on icon at bounding box center [219, 83] width 16 height 13
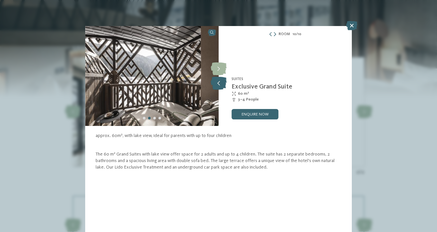
click at [219, 85] on icon at bounding box center [219, 83] width 16 height 13
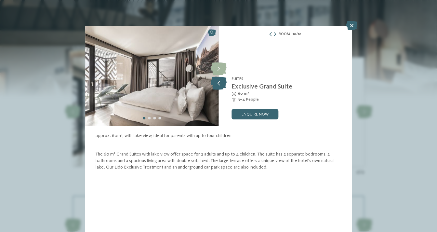
click at [219, 85] on icon at bounding box center [219, 83] width 16 height 13
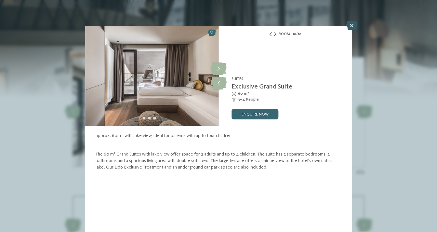
click at [354, 21] on icon at bounding box center [351, 25] width 11 height 9
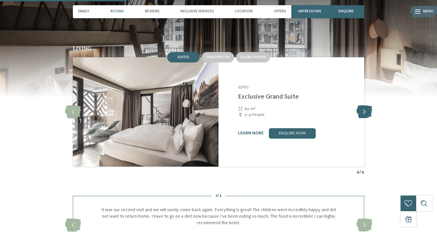
click at [363, 117] on icon at bounding box center [364, 111] width 16 height 13
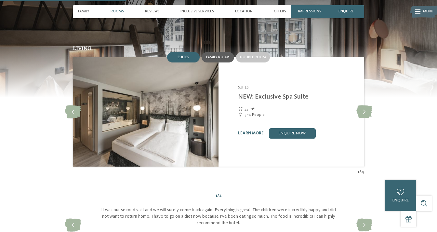
click at [221, 59] on span "Family room" at bounding box center [217, 57] width 23 height 4
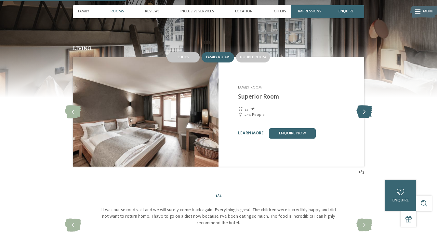
click at [359, 118] on icon at bounding box center [364, 111] width 16 height 13
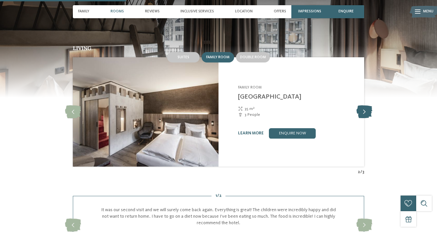
click at [363, 118] on icon at bounding box center [364, 111] width 16 height 13
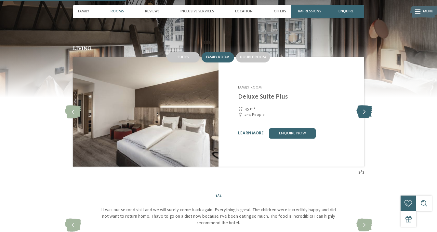
click at [363, 118] on icon at bounding box center [364, 111] width 16 height 13
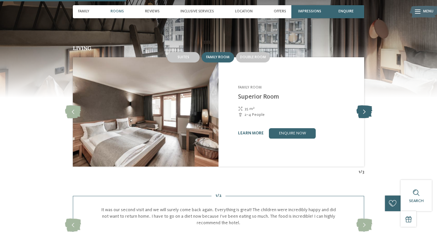
click at [363, 118] on icon at bounding box center [364, 111] width 16 height 13
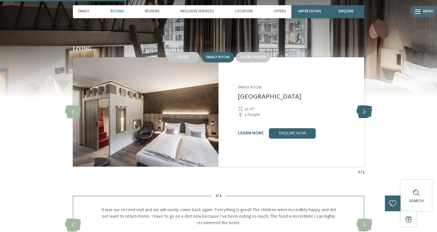
click at [363, 118] on icon at bounding box center [364, 111] width 16 height 13
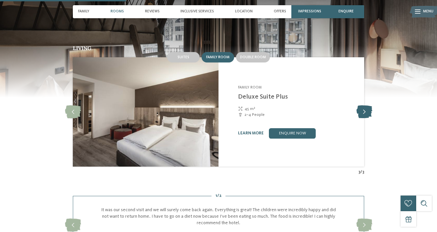
click at [363, 118] on icon at bounding box center [364, 111] width 16 height 13
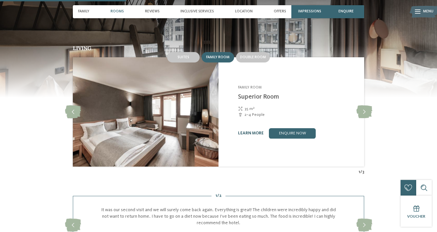
click at [247, 135] on link "learn more" at bounding box center [251, 133] width 26 height 4
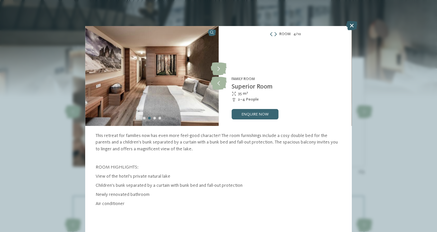
click at [351, 27] on icon at bounding box center [351, 25] width 11 height 9
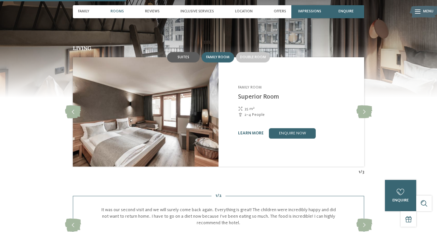
click at [189, 59] on span "Suites" at bounding box center [184, 57] width 12 height 4
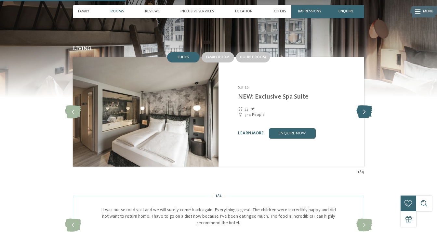
click at [364, 118] on icon at bounding box center [364, 111] width 16 height 13
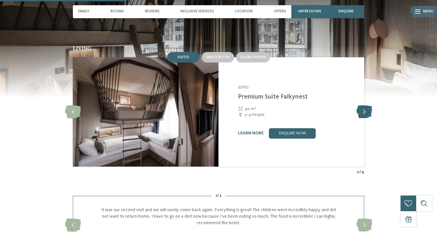
click at [364, 118] on icon at bounding box center [364, 111] width 16 height 13
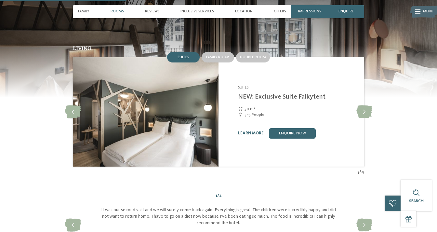
click at [250, 137] on div "learn more enquire now" at bounding box center [298, 133] width 120 height 10
click at [284, 139] on link "enquire now" at bounding box center [292, 133] width 47 height 10
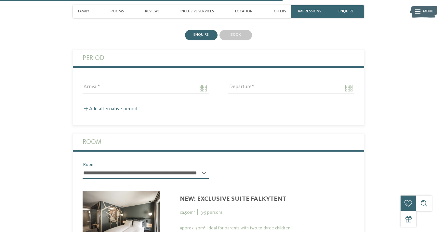
scroll to position [1284, 0]
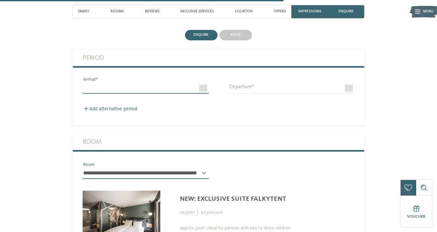
click at [123, 94] on input "Arrival" at bounding box center [146, 88] width 126 height 11
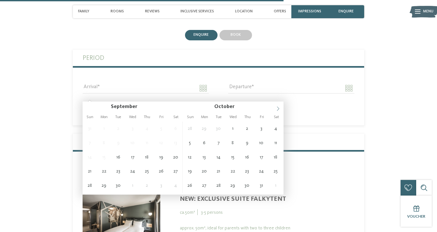
click at [279, 106] on span at bounding box center [277, 106] width 11 height 11
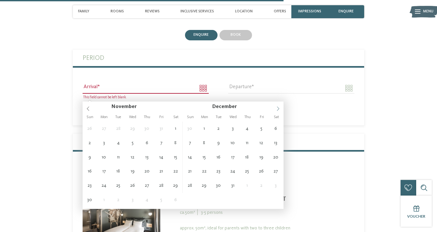
click at [279, 106] on span at bounding box center [277, 106] width 11 height 11
type input "****"
click at [279, 106] on span at bounding box center [277, 106] width 11 height 11
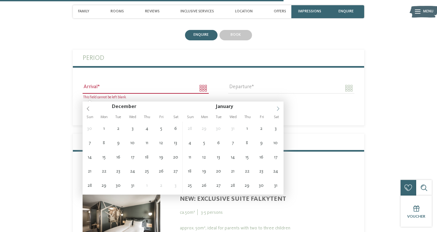
type input "****"
click at [279, 106] on span at bounding box center [277, 106] width 11 height 11
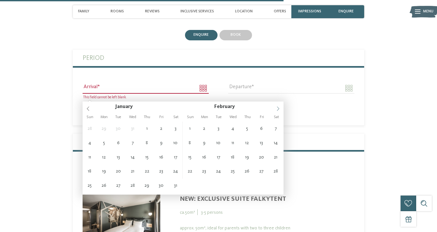
click at [279, 106] on span at bounding box center [277, 106] width 11 height 11
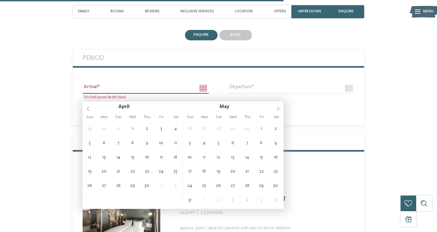
click at [279, 106] on span at bounding box center [277, 106] width 11 height 11
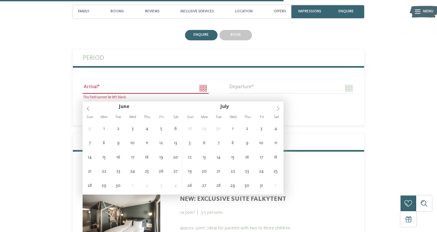
click at [279, 106] on span at bounding box center [277, 106] width 11 height 11
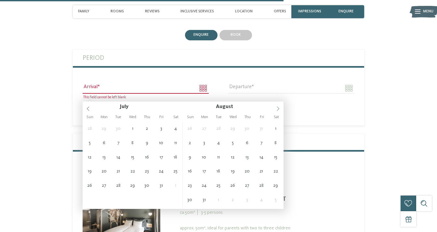
click at [279, 106] on span at bounding box center [277, 106] width 11 height 11
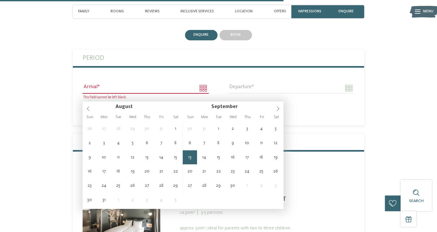
type input "**********"
type input "****"
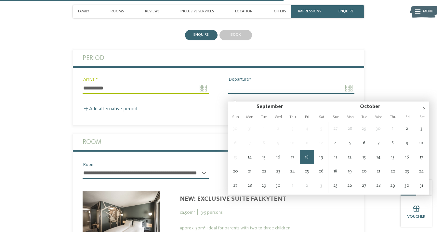
type input "**********"
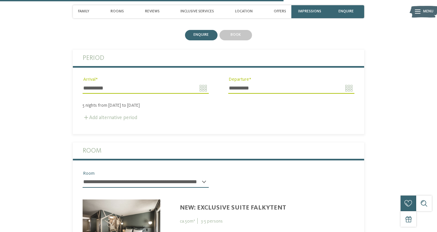
click at [124, 120] on label "Add alternative period" at bounding box center [110, 117] width 55 height 5
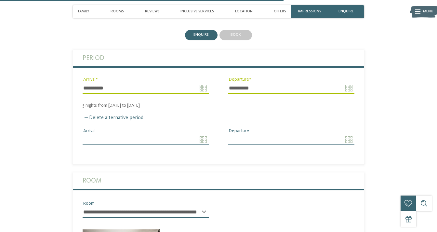
click at [201, 145] on input "Arrival" at bounding box center [146, 139] width 126 height 11
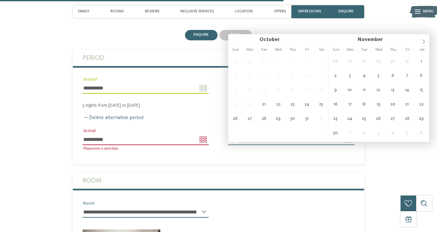
click at [178, 143] on input "**********" at bounding box center [146, 139] width 126 height 11
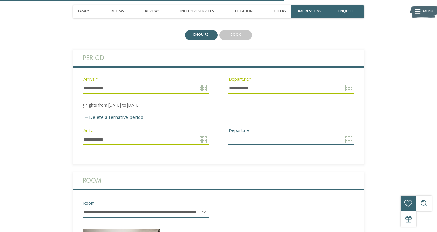
click at [162, 151] on div "**********" at bounding box center [146, 142] width 126 height 17
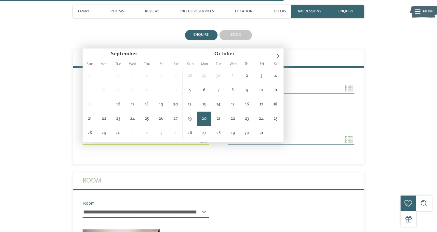
click at [202, 144] on input "**********" at bounding box center [146, 139] width 126 height 11
type input "**********"
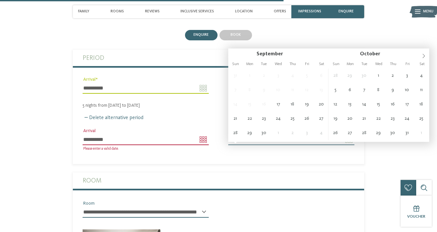
click at [203, 143] on input "**********" at bounding box center [146, 139] width 126 height 11
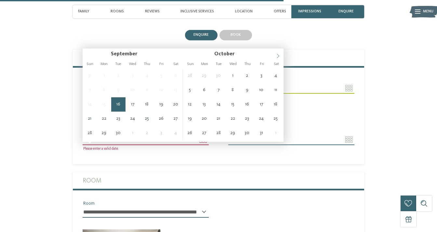
click at [278, 53] on span at bounding box center [277, 53] width 11 height 11
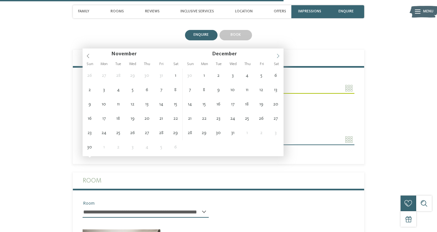
click at [278, 53] on span at bounding box center [277, 53] width 11 height 11
type input "****"
click at [278, 53] on span at bounding box center [277, 53] width 11 height 11
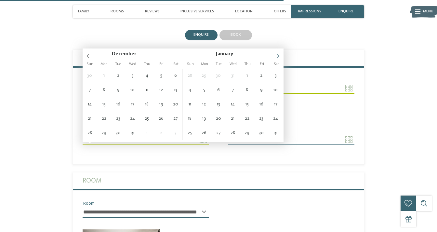
type input "****"
click at [278, 53] on span at bounding box center [277, 53] width 11 height 11
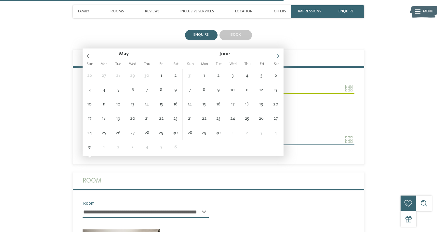
click at [278, 53] on span at bounding box center [277, 53] width 11 height 11
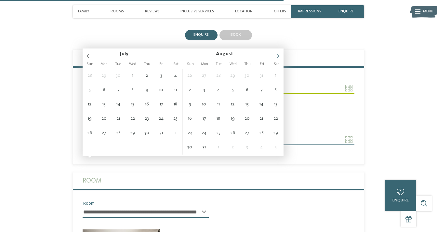
click at [278, 53] on span at bounding box center [277, 53] width 11 height 11
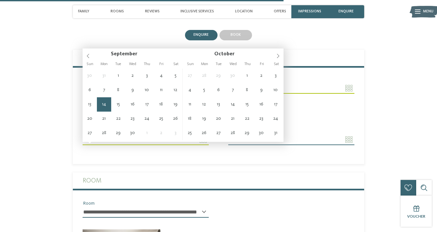
type input "**********"
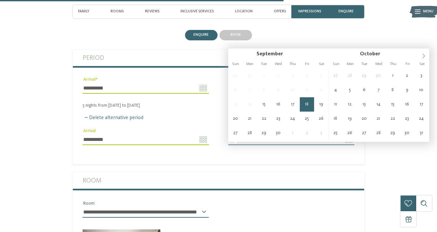
type input "**********"
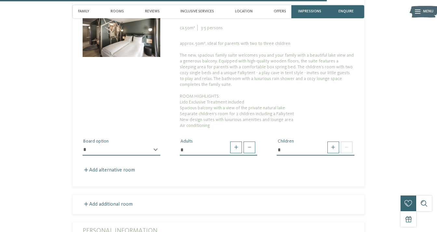
scroll to position [1518, 0]
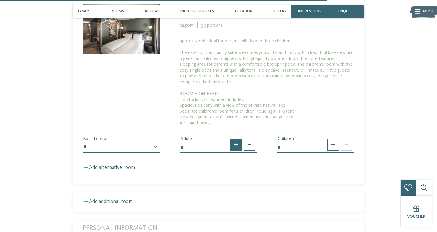
click at [234, 150] on span at bounding box center [236, 145] width 12 height 12
click at [250, 151] on span at bounding box center [250, 145] width 12 height 12
type input "*"
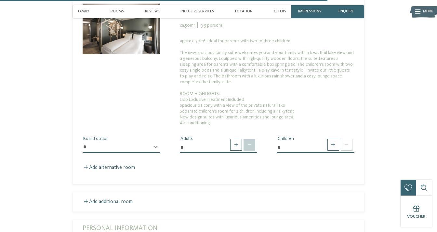
click at [250, 151] on span at bounding box center [250, 145] width 12 height 12
click at [249, 151] on span at bounding box center [250, 145] width 12 height 12
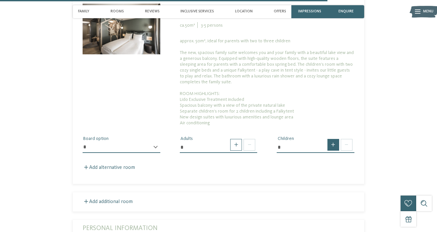
click at [332, 151] on span at bounding box center [333, 145] width 12 height 12
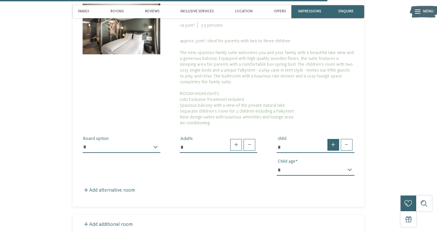
click at [332, 151] on span at bounding box center [333, 145] width 12 height 12
type input "*"
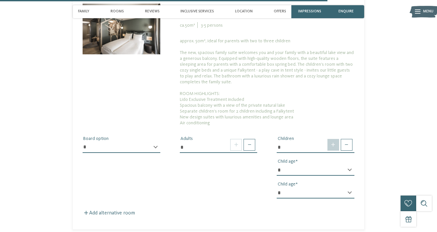
click at [332, 151] on span at bounding box center [333, 145] width 12 height 12
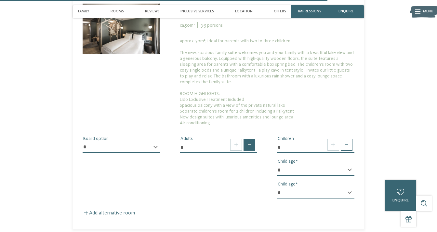
click at [253, 148] on span at bounding box center [250, 145] width 12 height 12
type input "*"
click at [330, 151] on span at bounding box center [333, 145] width 12 height 12
type input "*"
click at [349, 176] on select "* * * * * * * * * * * ** ** ** ** ** ** ** **" at bounding box center [316, 170] width 78 height 11
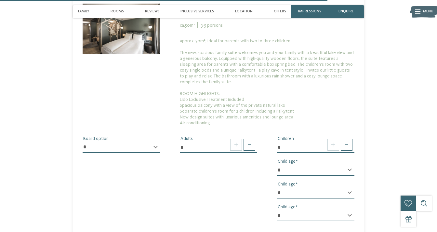
select select "*"
click at [277, 170] on select "* * * * * * * * * * * ** ** ** ** ** ** ** **" at bounding box center [316, 170] width 78 height 11
click at [345, 197] on select "* * * * * * * * * * * ** ** ** ** ** ** ** **" at bounding box center [316, 192] width 78 height 11
select select "*"
click at [277, 193] on select "* * * * * * * * * * * ** ** ** ** ** ** ** **" at bounding box center [316, 192] width 78 height 11
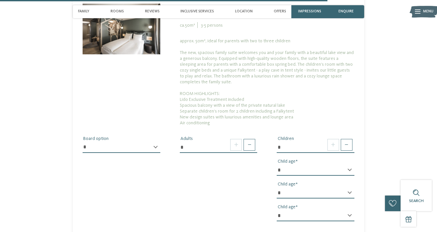
click at [363, 187] on div "* Children * * * * * * * * * * * ** ** ** ** ** ** ** ** Child age * * * * * * …" at bounding box center [315, 180] width 97 height 91
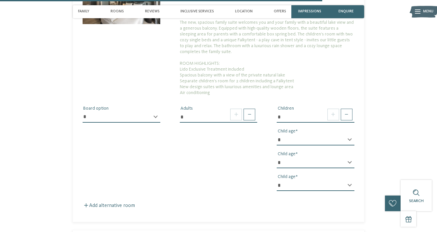
scroll to position [1554, 0]
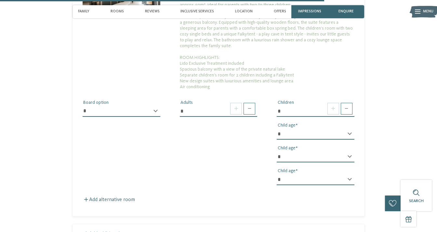
click at [318, 185] on select "* * * * * * * * * * * ** ** ** ** ** ** ** **" at bounding box center [316, 179] width 78 height 11
select select "*"
click at [277, 179] on select "* * * * * * * * * * * ** ** ** ** ** ** ** **" at bounding box center [316, 179] width 78 height 11
click at [232, 163] on div "**********" at bounding box center [218, 140] width 291 height 100
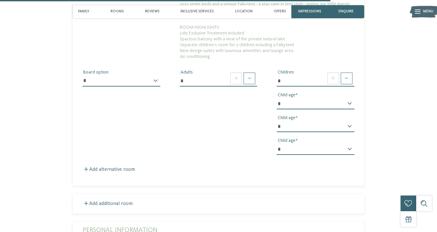
scroll to position [1584, 0]
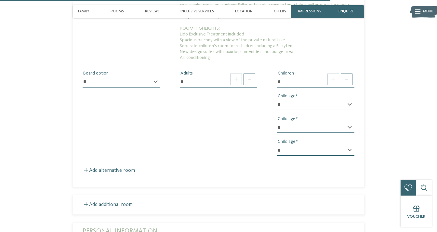
click at [152, 87] on select "**********" at bounding box center [122, 81] width 78 height 11
select select "*"
click at [83, 82] on select "**********" at bounding box center [122, 81] width 78 height 11
click at [187, 119] on div "**********" at bounding box center [218, 110] width 291 height 100
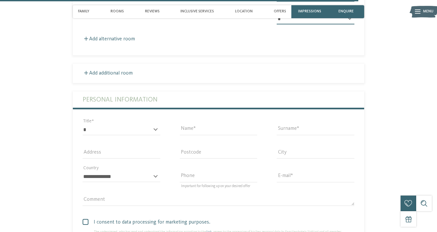
scroll to position [1717, 0]
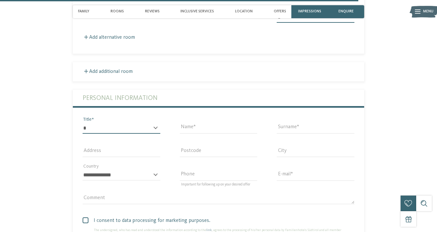
click at [137, 134] on select "* ** ** ****** **" at bounding box center [122, 128] width 78 height 11
select select "*"
click at [83, 128] on select "* ** ** ****** **" at bounding box center [122, 128] width 78 height 11
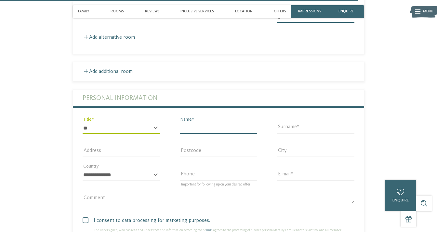
click at [204, 134] on input "Name" at bounding box center [219, 128] width 78 height 11
type input "****"
type input "**********"
type input "*****"
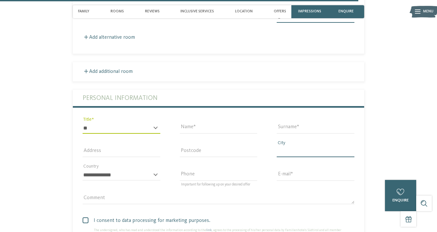
type input "********"
select select "**"
type input "**********"
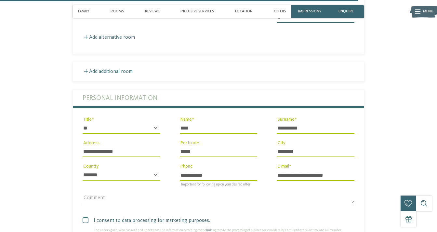
drag, startPoint x: 129, startPoint y: 157, endPoint x: 63, endPoint y: 156, distance: 65.4
type input "**********"
drag, startPoint x: 193, startPoint y: 157, endPoint x: 167, endPoint y: 156, distance: 25.7
click at [168, 156] on div "**********" at bounding box center [218, 150] width 291 height 120
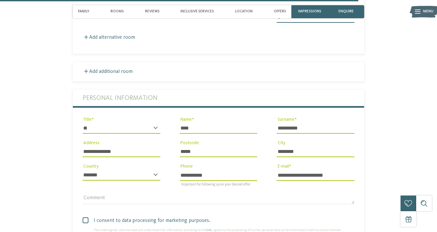
type input "*****"
click at [310, 156] on input "********" at bounding box center [316, 151] width 78 height 11
type input "**********"
click at [148, 179] on select "**********" at bounding box center [122, 174] width 78 height 11
click at [83, 175] on select "**********" at bounding box center [122, 174] width 78 height 11
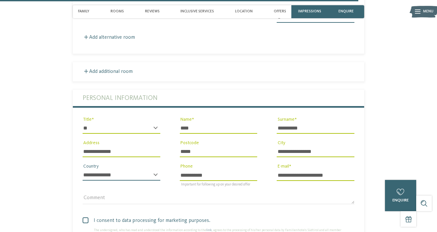
click at [103, 180] on select "**********" at bounding box center [122, 174] width 78 height 11
select select "**"
click at [83, 175] on select "**********" at bounding box center [122, 174] width 78 height 11
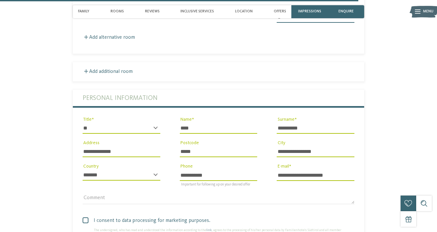
click at [181, 180] on input "**********" at bounding box center [219, 174] width 78 height 11
type input "**********"
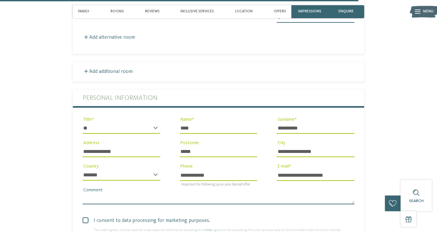
click at [254, 201] on textarea "Comment" at bounding box center [219, 198] width 272 height 11
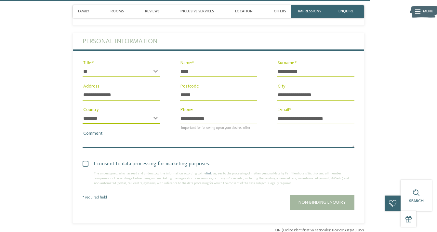
scroll to position [1774, 0]
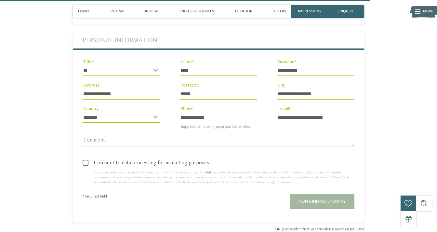
click at [85, 165] on span at bounding box center [86, 163] width 6 height 6
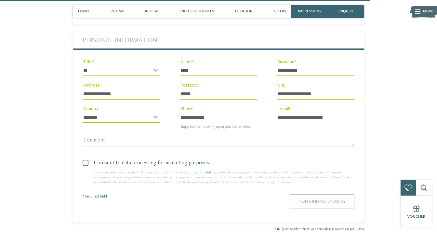
click at [312, 204] on span "Non-binding enquiry" at bounding box center [321, 201] width 47 height 5
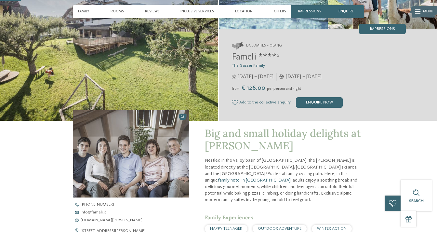
scroll to position [78, 0]
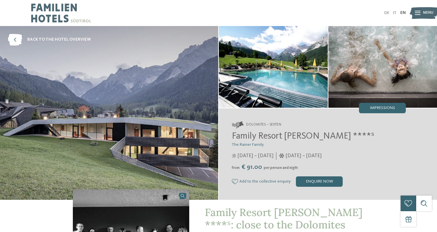
click at [60, 15] on img at bounding box center [61, 13] width 60 height 26
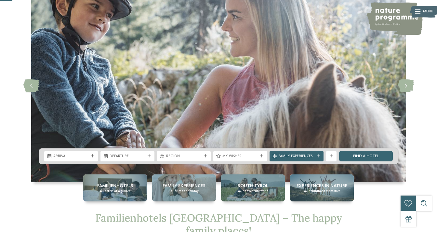
scroll to position [64, 0]
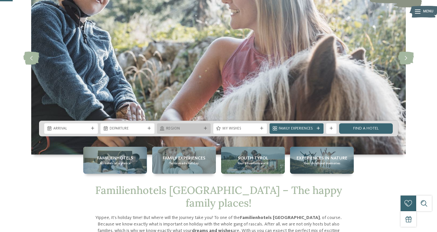
click at [189, 133] on div "Region" at bounding box center [184, 128] width 54 height 10
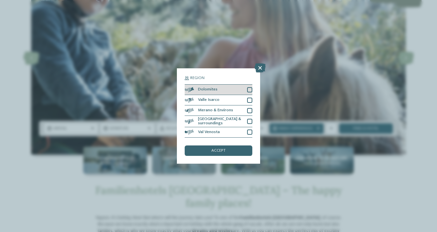
click at [204, 88] on span "Dolomites" at bounding box center [208, 89] width 20 height 4
click at [220, 150] on span "accept" at bounding box center [218, 151] width 14 height 4
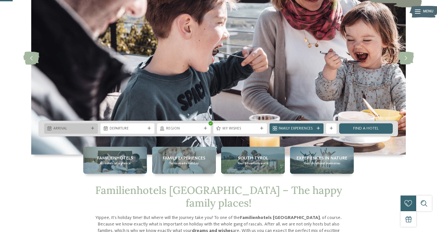
click at [87, 129] on span "Arrival" at bounding box center [70, 128] width 35 height 5
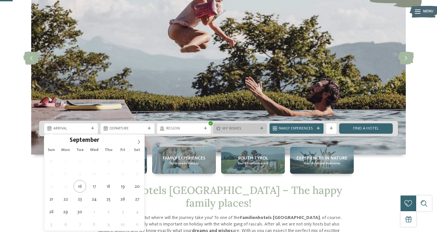
click at [257, 130] on span "My wishes" at bounding box center [239, 128] width 35 height 5
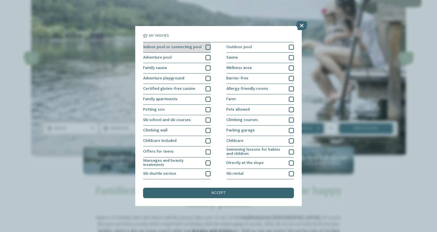
click at [183, 48] on span "Indoor pool or connecting pool" at bounding box center [172, 47] width 59 height 4
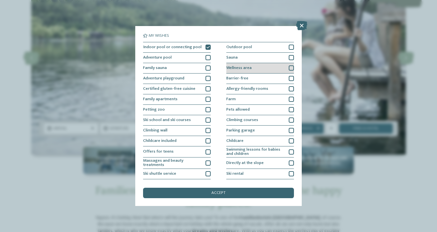
click at [236, 72] on div "Wellness area" at bounding box center [260, 68] width 68 height 10
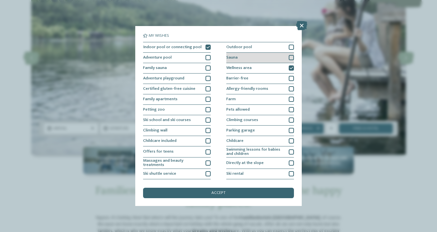
click at [237, 59] on div "Sauna" at bounding box center [260, 58] width 68 height 10
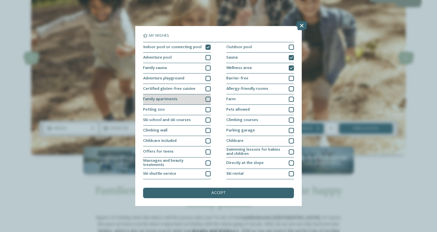
click at [199, 99] on div "Family apartments" at bounding box center [177, 99] width 68 height 10
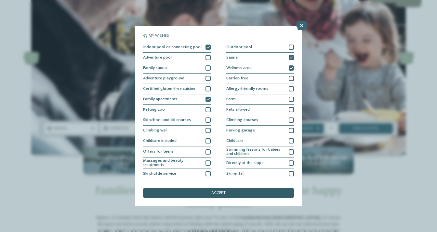
click at [224, 191] on span "accept" at bounding box center [218, 193] width 14 height 4
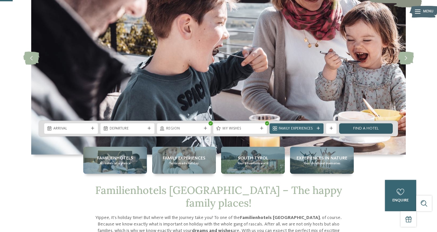
click at [365, 127] on link "Find a hotel" at bounding box center [366, 128] width 54 height 10
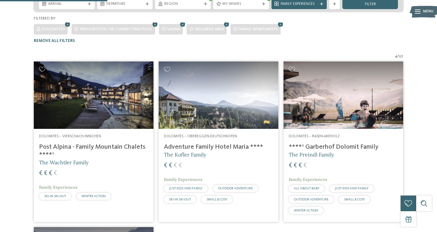
scroll to position [136, 0]
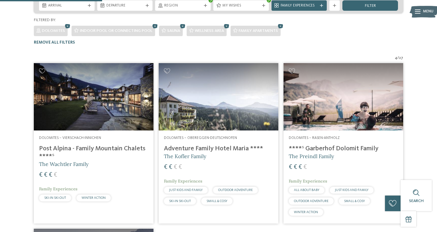
click at [65, 109] on img at bounding box center [94, 96] width 120 height 67
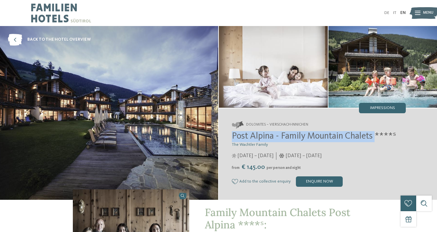
drag, startPoint x: 231, startPoint y: 136, endPoint x: 376, endPoint y: 137, distance: 145.7
click at [376, 137] on div "Dolomites – Vierschach-Innichen Post Alpina - Family Mountain Chalets ****ˢ The…" at bounding box center [328, 153] width 218 height 91
copy span "Post Alpina - Family Mountain Chalets"
click at [55, 16] on img at bounding box center [61, 13] width 60 height 26
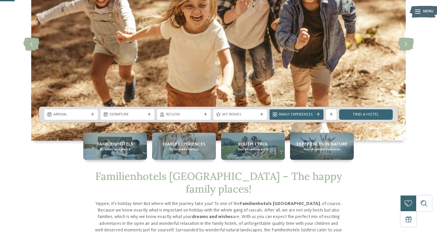
scroll to position [109, 0]
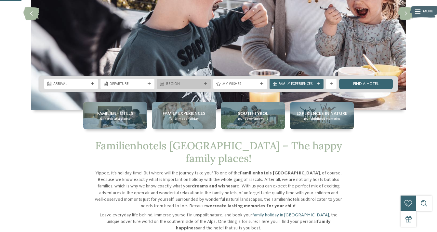
click at [184, 86] on span "Region" at bounding box center [183, 84] width 35 height 5
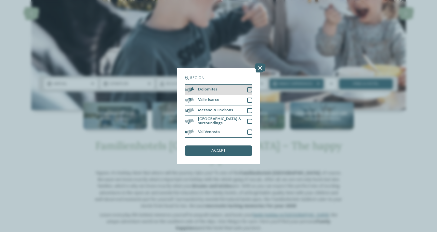
click at [198, 89] on span "Dolomites" at bounding box center [208, 89] width 20 height 4
click at [217, 150] on span "accept" at bounding box center [218, 151] width 14 height 4
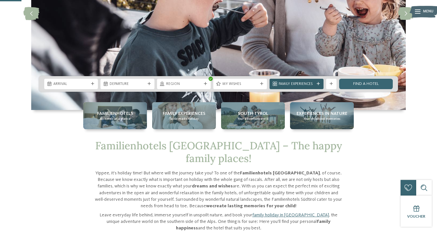
click at [307, 87] on div "Family Experiences" at bounding box center [297, 84] width 54 height 10
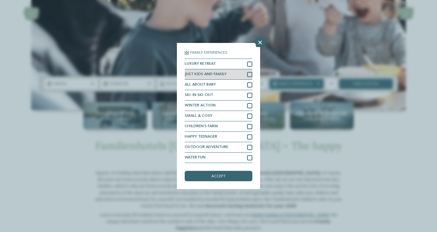
click at [232, 74] on div "JUST KIDS AND FAMILY" at bounding box center [219, 74] width 68 height 10
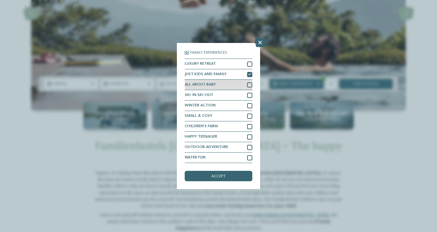
click at [235, 85] on div "ALL ABOUT BABY" at bounding box center [219, 85] width 68 height 10
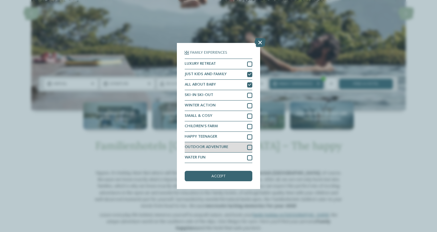
click at [239, 148] on div "OUTDOOR ADVENTURE" at bounding box center [219, 147] width 68 height 10
click at [231, 178] on div "accept" at bounding box center [219, 176] width 68 height 10
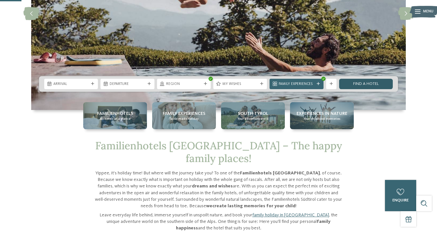
click at [389, 81] on link "Find a hotel" at bounding box center [366, 84] width 54 height 10
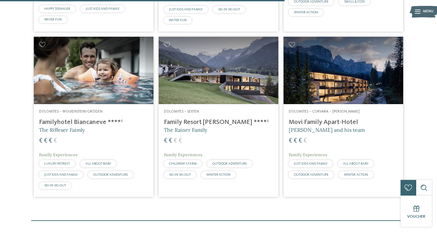
scroll to position [491, 0]
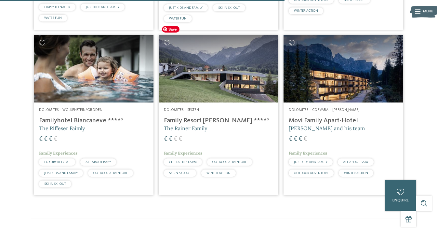
click at [252, 75] on img at bounding box center [219, 68] width 120 height 67
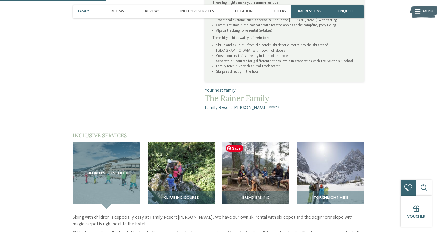
scroll to position [349, 0]
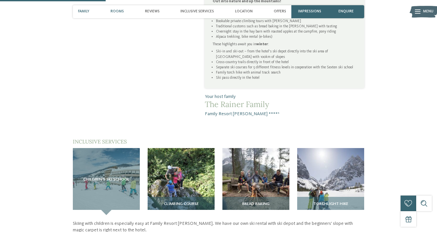
click at [114, 11] on span "Rooms" at bounding box center [117, 11] width 13 height 4
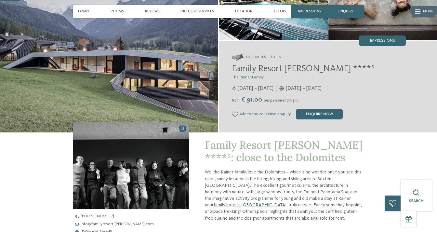
scroll to position [66, 0]
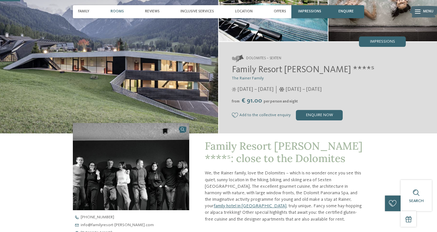
click at [120, 13] on span "Rooms" at bounding box center [117, 11] width 13 height 4
click at [120, 12] on span "Rooms" at bounding box center [117, 11] width 13 height 4
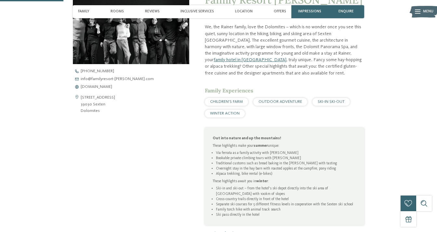
scroll to position [186, 0]
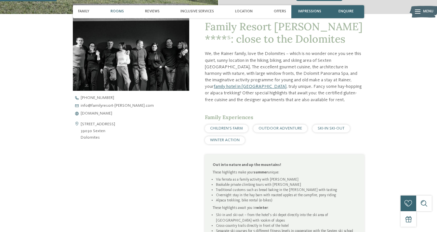
click at [120, 13] on span "Rooms" at bounding box center [117, 11] width 13 height 4
click at [280, 8] on div "Offers" at bounding box center [280, 11] width 18 height 13
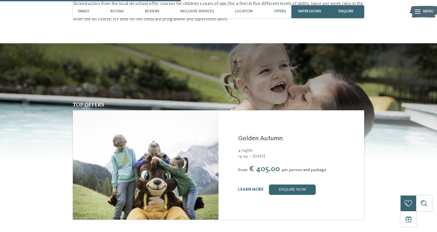
scroll to position [592, 0]
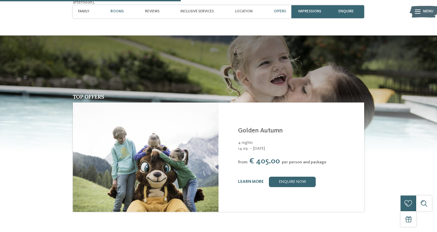
click at [118, 10] on span "Rooms" at bounding box center [117, 11] width 13 height 4
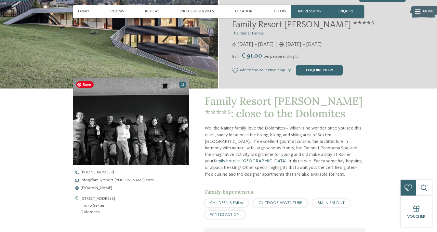
scroll to position [0, 0]
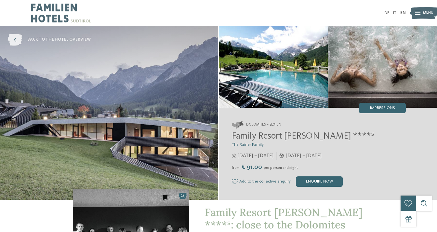
click at [78, 38] on span "back to the hotel overview" at bounding box center [58, 40] width 63 height 6
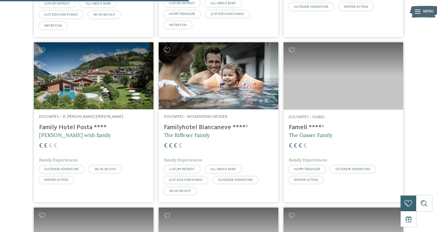
scroll to position [331, 0]
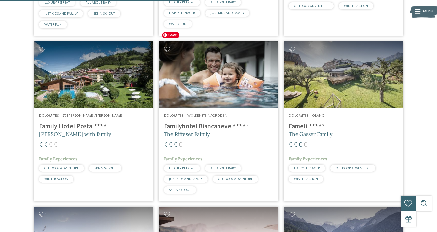
click at [242, 72] on img at bounding box center [219, 74] width 120 height 67
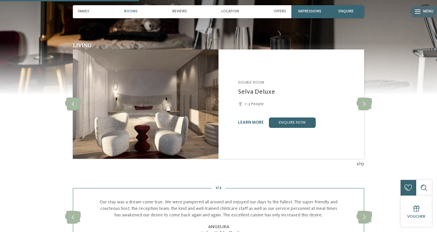
scroll to position [474, 0]
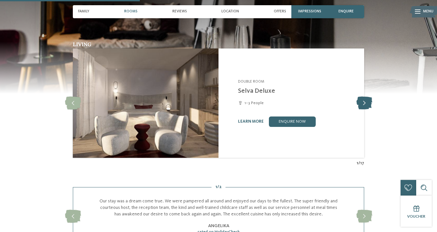
click at [364, 101] on icon at bounding box center [364, 103] width 16 height 13
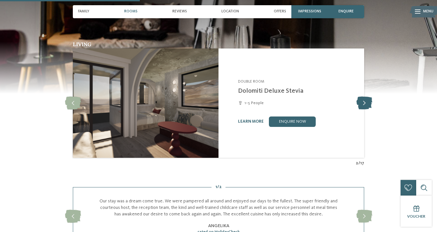
click at [364, 101] on icon at bounding box center [364, 103] width 16 height 13
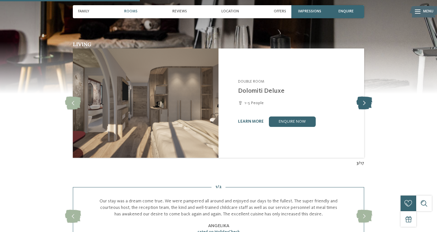
click at [364, 101] on icon at bounding box center [364, 103] width 16 height 13
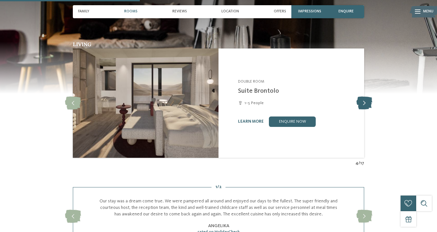
click at [364, 101] on icon at bounding box center [364, 103] width 16 height 13
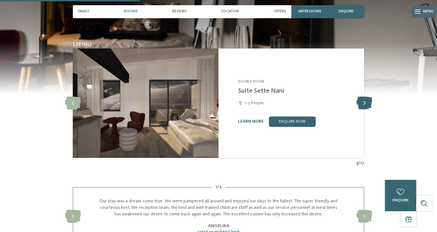
click at [364, 101] on icon at bounding box center [364, 103] width 16 height 13
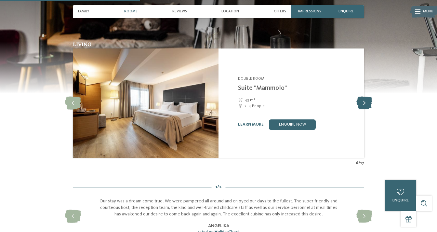
click at [364, 101] on icon at bounding box center [364, 103] width 16 height 13
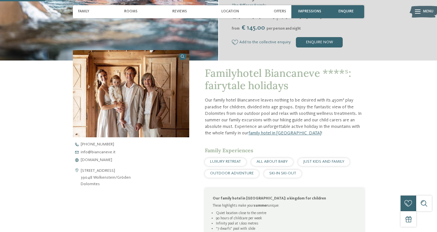
scroll to position [135, 0]
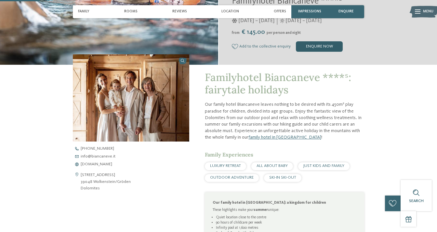
click at [317, 47] on div "enquire now" at bounding box center [319, 46] width 47 height 10
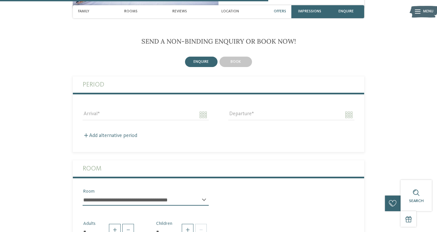
scroll to position [910, 0]
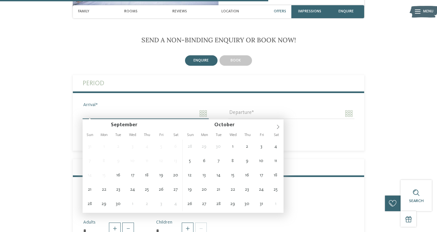
click at [126, 116] on input "Arrival" at bounding box center [146, 113] width 126 height 11
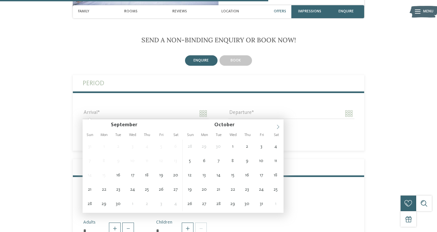
click at [276, 127] on icon at bounding box center [278, 127] width 5 height 5
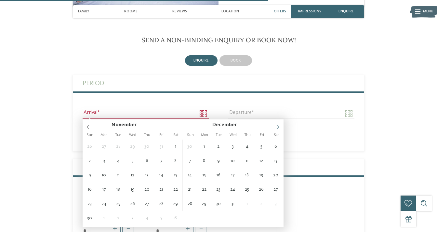
click at [276, 127] on icon at bounding box center [278, 127] width 5 height 5
type input "****"
click at [276, 127] on icon at bounding box center [278, 127] width 5 height 5
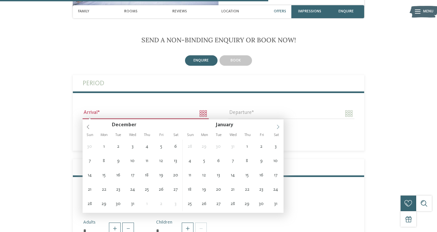
type input "****"
click at [276, 127] on icon at bounding box center [278, 127] width 5 height 5
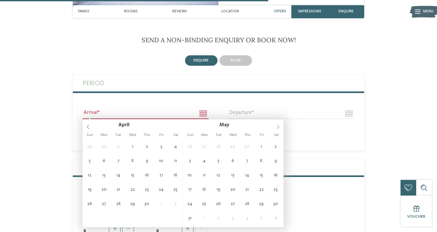
click at [276, 127] on icon at bounding box center [278, 127] width 5 height 5
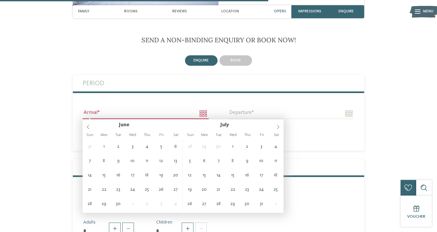
click at [276, 127] on icon at bounding box center [278, 127] width 5 height 5
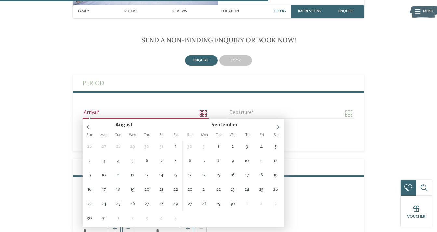
click at [276, 127] on icon at bounding box center [278, 127] width 5 height 5
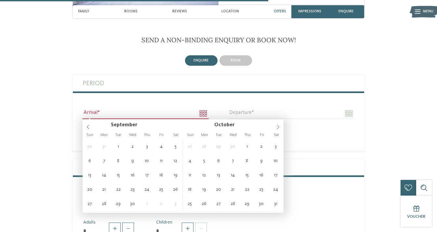
click at [276, 127] on icon at bounding box center [278, 127] width 5 height 5
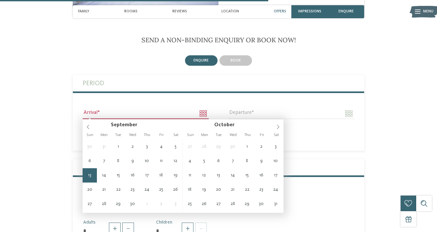
type input "**********"
type input "****"
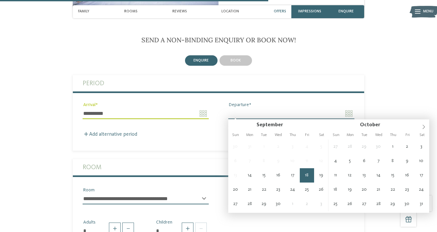
type input "**********"
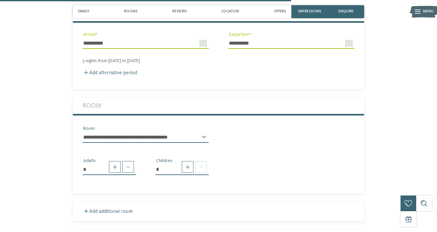
scroll to position [996, 0]
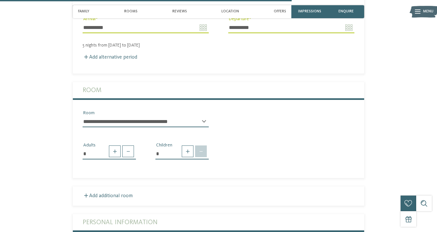
click at [205, 152] on span at bounding box center [201, 151] width 12 height 12
click at [189, 152] on span at bounding box center [188, 151] width 12 height 12
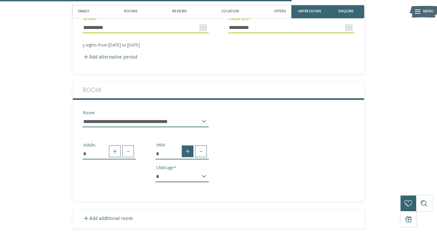
click at [189, 152] on span at bounding box center [188, 151] width 12 height 12
type input "*"
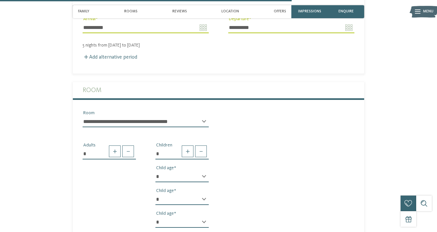
click at [198, 171] on select "* * * * * * * * * * * ** ** ** ** ** ** ** **" at bounding box center [181, 176] width 53 height 11
click at [155, 171] on select "* * * * * * * * * * * ** ** ** ** ** ** ** **" at bounding box center [181, 176] width 53 height 11
click at [189, 181] on select "* * * * * * * * * * * ** ** ** ** ** ** ** **" at bounding box center [181, 176] width 53 height 11
select select "*"
click at [155, 171] on select "* * * * * * * * * * * ** ** ** ** ** ** ** **" at bounding box center [181, 176] width 53 height 11
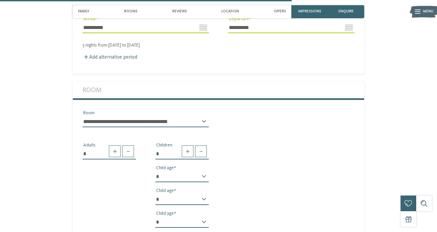
click at [193, 201] on select "* * * * * * * * * * * ** ** ** ** ** ** ** **" at bounding box center [181, 199] width 53 height 11
select select "*"
click at [155, 194] on select "* * * * * * * * * * * ** ** ** ** ** ** ** **" at bounding box center [181, 199] width 53 height 11
click at [228, 199] on div "* Adults * Children * * * * * * * * * * * ** ** ** ** ** ** ** ** Child age * *…" at bounding box center [218, 182] width 291 height 100
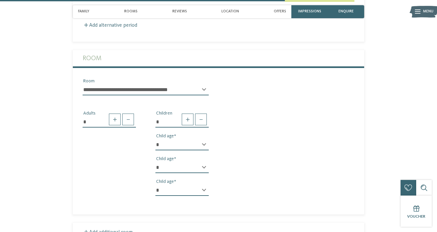
scroll to position [1032, 0]
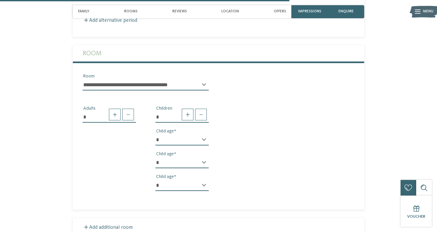
click at [194, 184] on select "* * * * * * * * * * * ** ** ** ** ** ** ** **" at bounding box center [181, 185] width 53 height 11
select select "*"
click at [155, 180] on select "* * * * * * * * * * * ** ** ** ** ** ** ** **" at bounding box center [181, 185] width 53 height 11
click at [239, 179] on div "* Adults * Children * * * * * * * * * * * ** ** ** ** ** ** ** ** Child age * *…" at bounding box center [218, 146] width 291 height 100
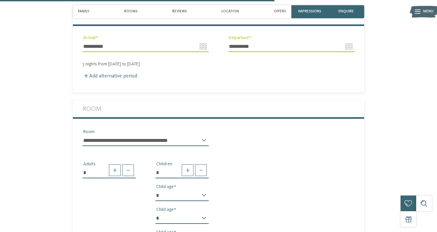
scroll to position [976, 0]
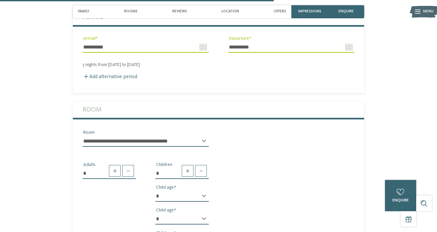
click at [194, 138] on select "**********" at bounding box center [146, 141] width 126 height 11
click at [83, 136] on select "**********" at bounding box center [146, 141] width 126 height 11
click at [231, 145] on div "**********" at bounding box center [218, 140] width 291 height 23
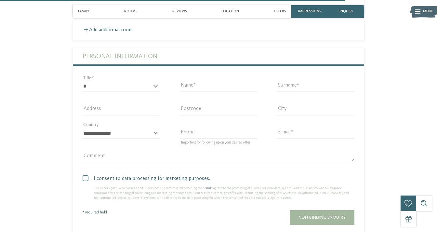
scroll to position [1237, 0]
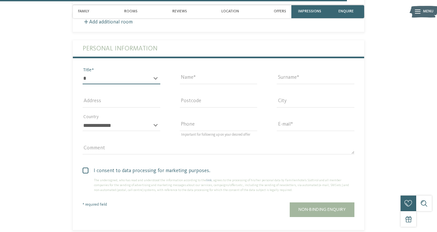
click at [152, 76] on select "* ** ** ****** **" at bounding box center [122, 78] width 78 height 11
select select "*"
click at [83, 73] on select "* ** ** ****** **" at bounding box center [122, 78] width 78 height 11
click at [202, 71] on div "Name" at bounding box center [218, 78] width 97 height 23
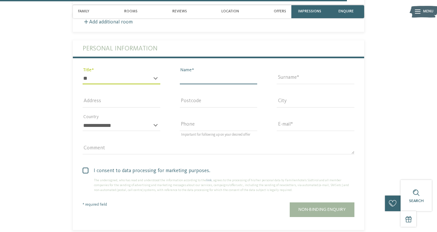
click at [202, 80] on input "Name" at bounding box center [219, 78] width 78 height 11
type input "****"
type input "**********"
type input "*****"
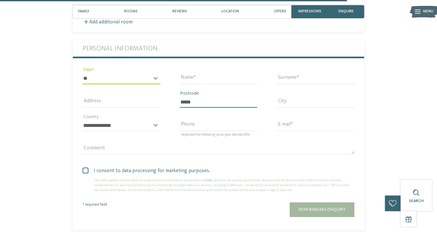
type input "********"
select select "**"
type input "**********"
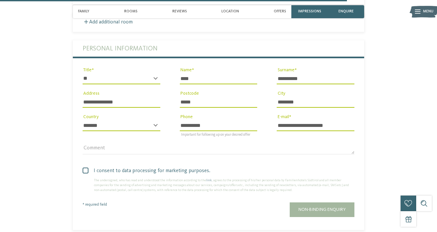
click at [238, 77] on input "****" at bounding box center [219, 78] width 78 height 11
click at [128, 103] on input "**********" at bounding box center [122, 102] width 78 height 11
drag, startPoint x: 143, startPoint y: 99, endPoint x: 115, endPoint y: 100, distance: 27.7
click at [115, 100] on input "**********" at bounding box center [122, 102] width 78 height 11
type input "**********"
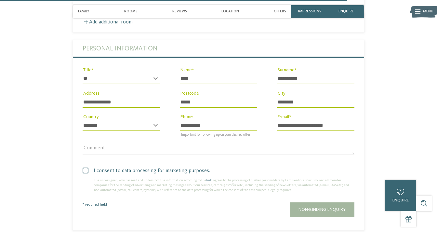
click at [235, 102] on input "*****" at bounding box center [219, 102] width 78 height 11
type input "*****"
click at [302, 102] on input "********" at bounding box center [316, 102] width 78 height 11
type input "**********"
click at [157, 125] on select "**********" at bounding box center [122, 125] width 78 height 11
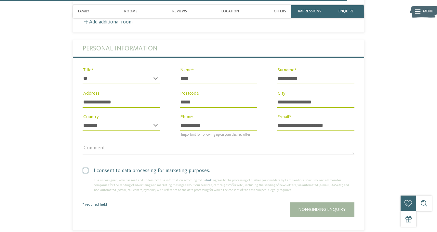
select select "**"
click at [83, 120] on select "**********" at bounding box center [122, 125] width 78 height 11
click at [88, 168] on span at bounding box center [86, 170] width 6 height 6
click at [308, 207] on span "Non-binding enquiry" at bounding box center [321, 209] width 47 height 5
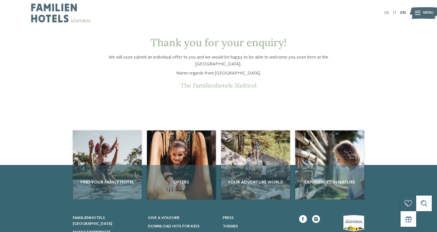
click at [61, 15] on img at bounding box center [61, 13] width 60 height 26
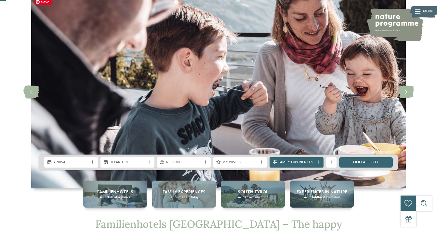
scroll to position [32, 0]
